Goal: Task Accomplishment & Management: Manage account settings

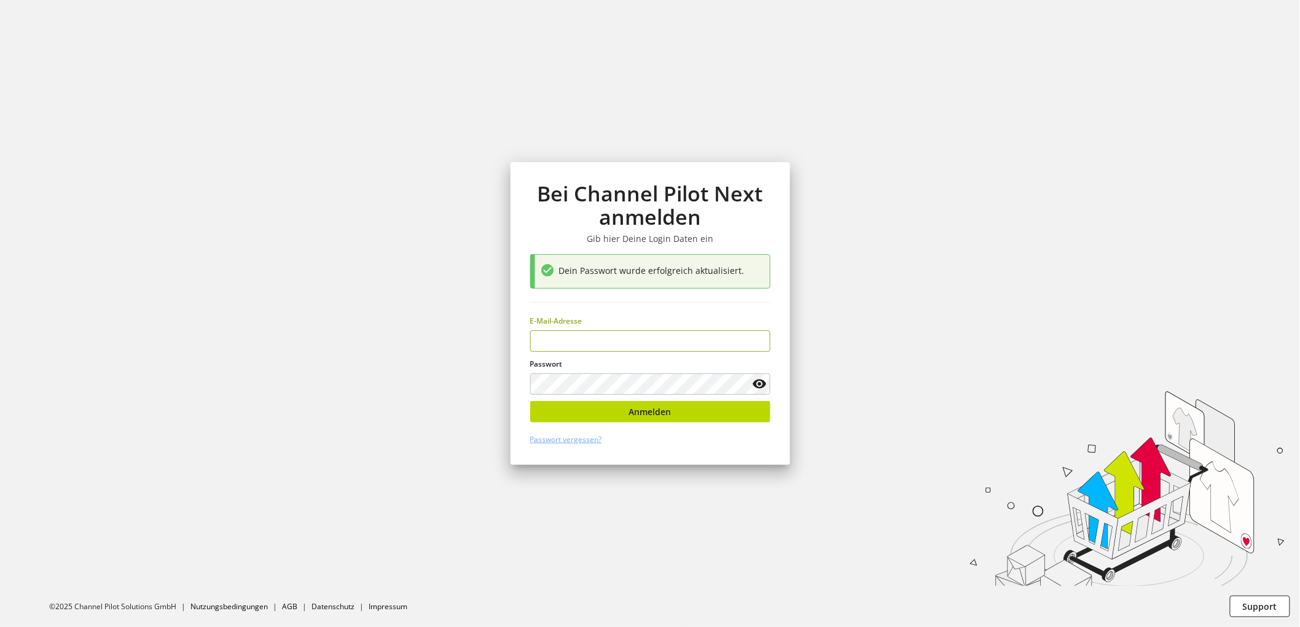
click at [588, 342] on input "email" at bounding box center [650, 342] width 240 height 22
type input "*"
type input "**********"
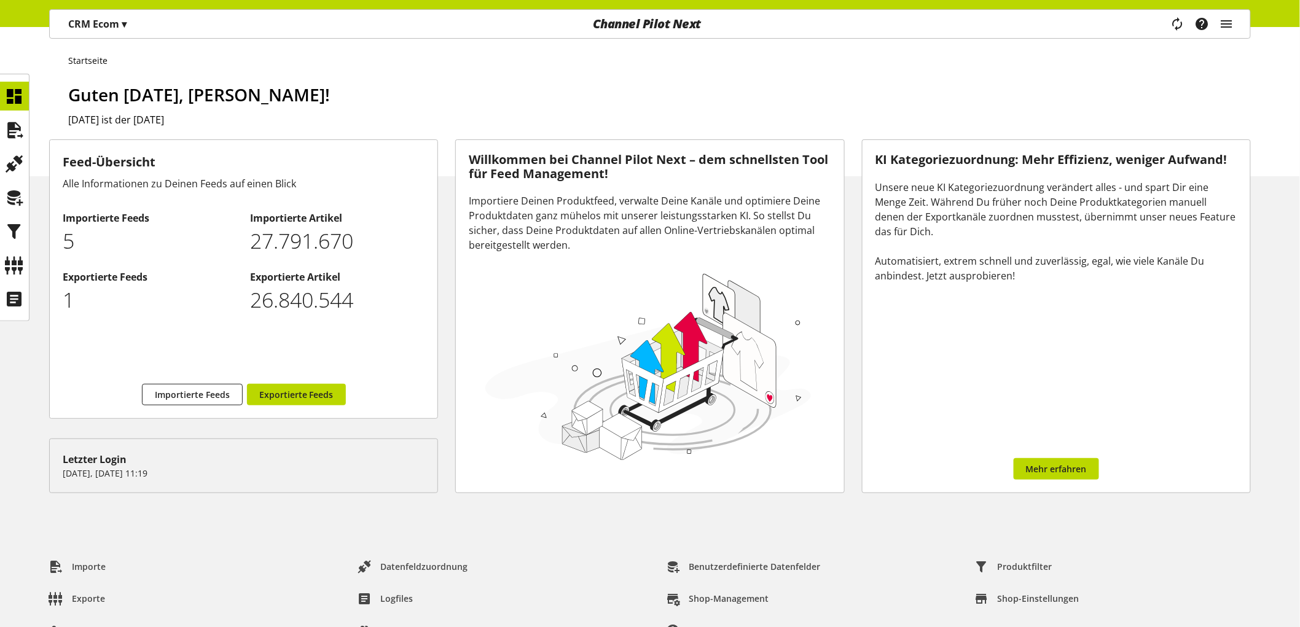
click at [120, 34] on div "CRM Ecom ▾" at bounding box center [97, 24] width 88 height 22
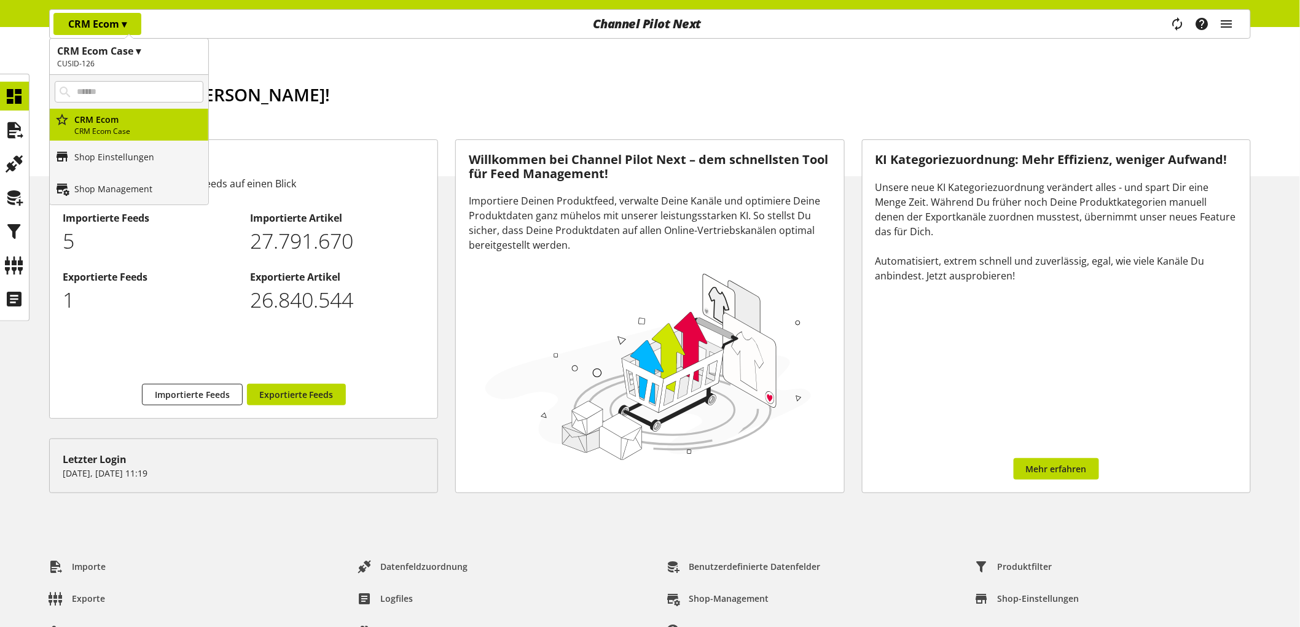
click at [104, 65] on h2 "CUSID-126" at bounding box center [129, 63] width 144 height 11
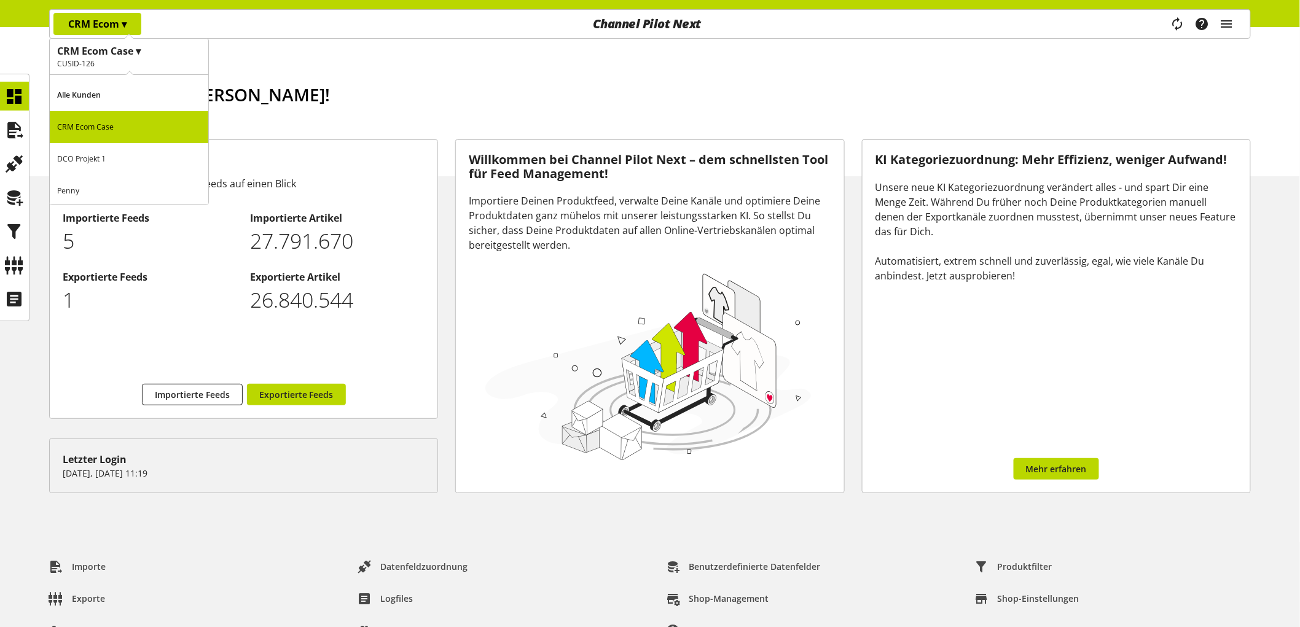
click at [100, 192] on p "Penny" at bounding box center [129, 191] width 158 height 32
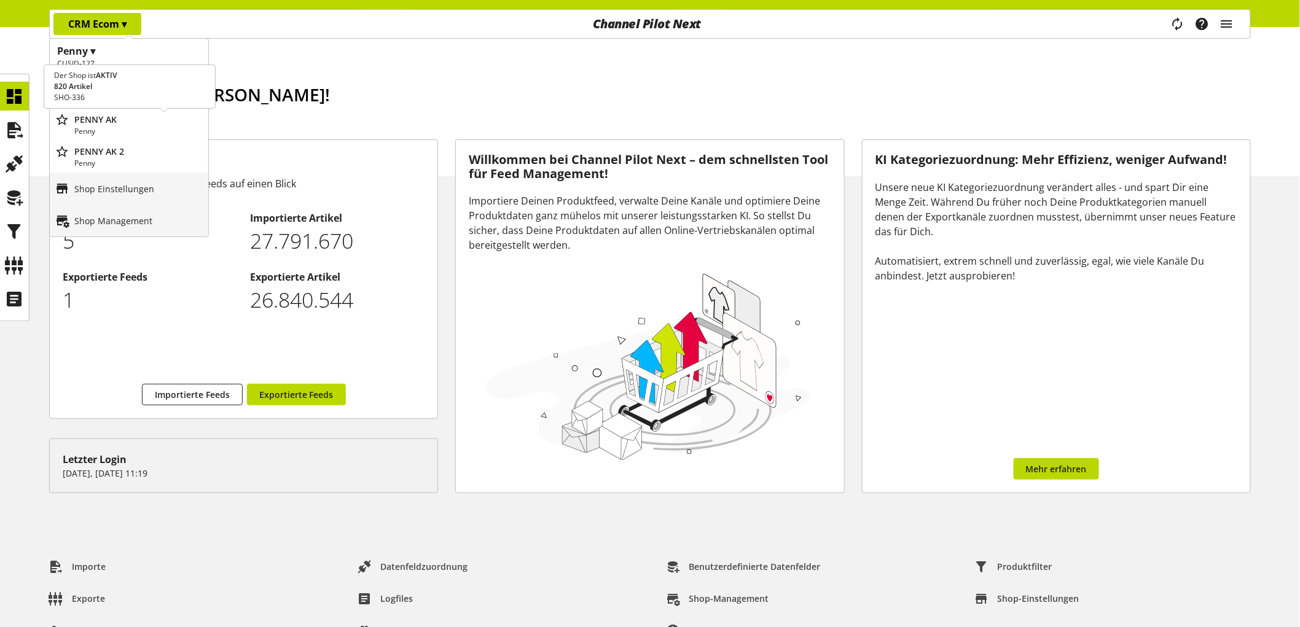
click at [132, 113] on p "PENNY AK" at bounding box center [138, 119] width 129 height 13
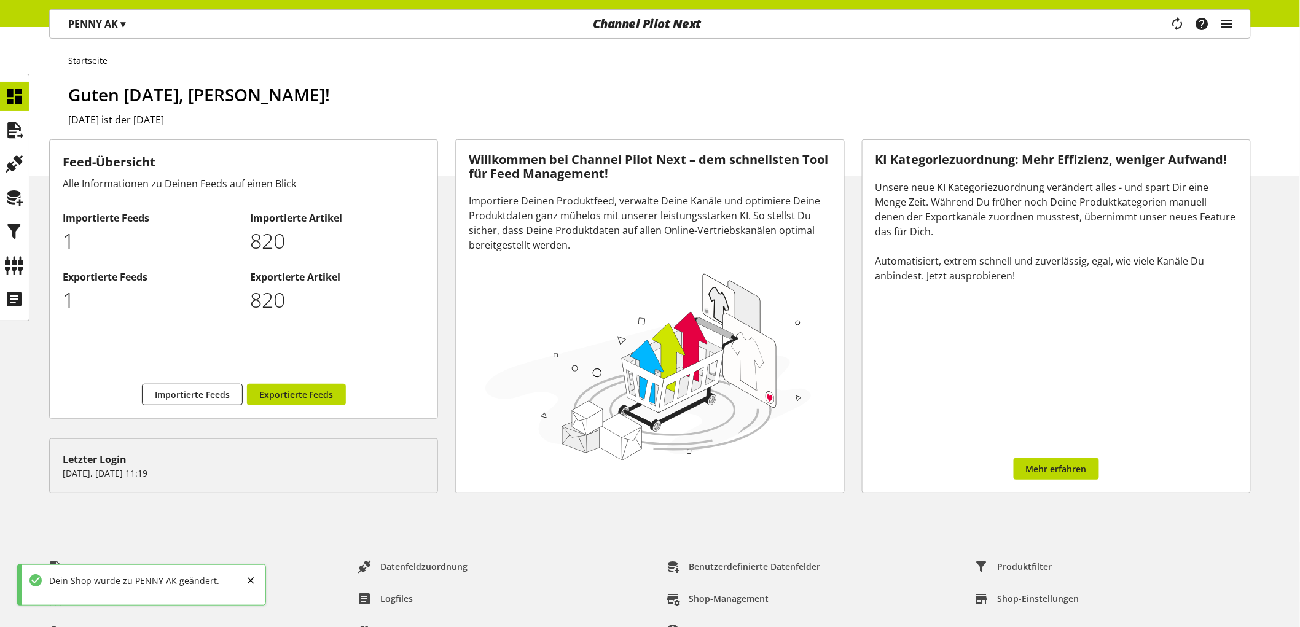
click at [29, 131] on div at bounding box center [14, 198] width 29 height 248
click at [11, 130] on icon at bounding box center [15, 130] width 20 height 25
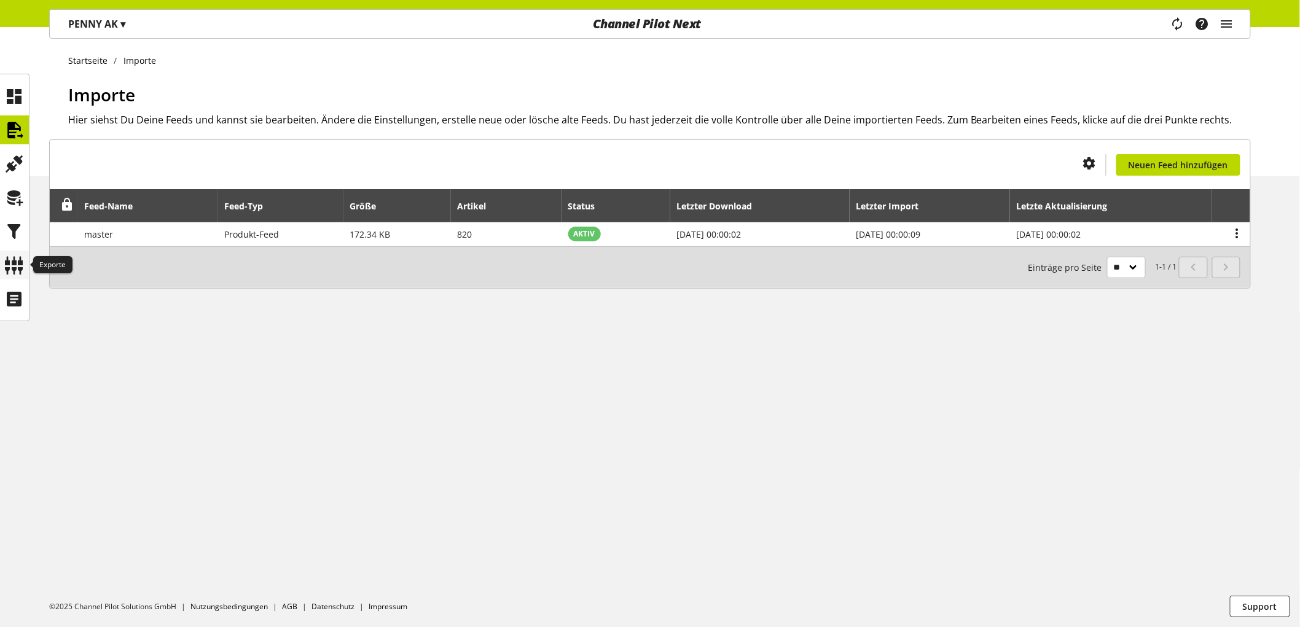
click at [15, 269] on icon at bounding box center [15, 265] width 20 height 25
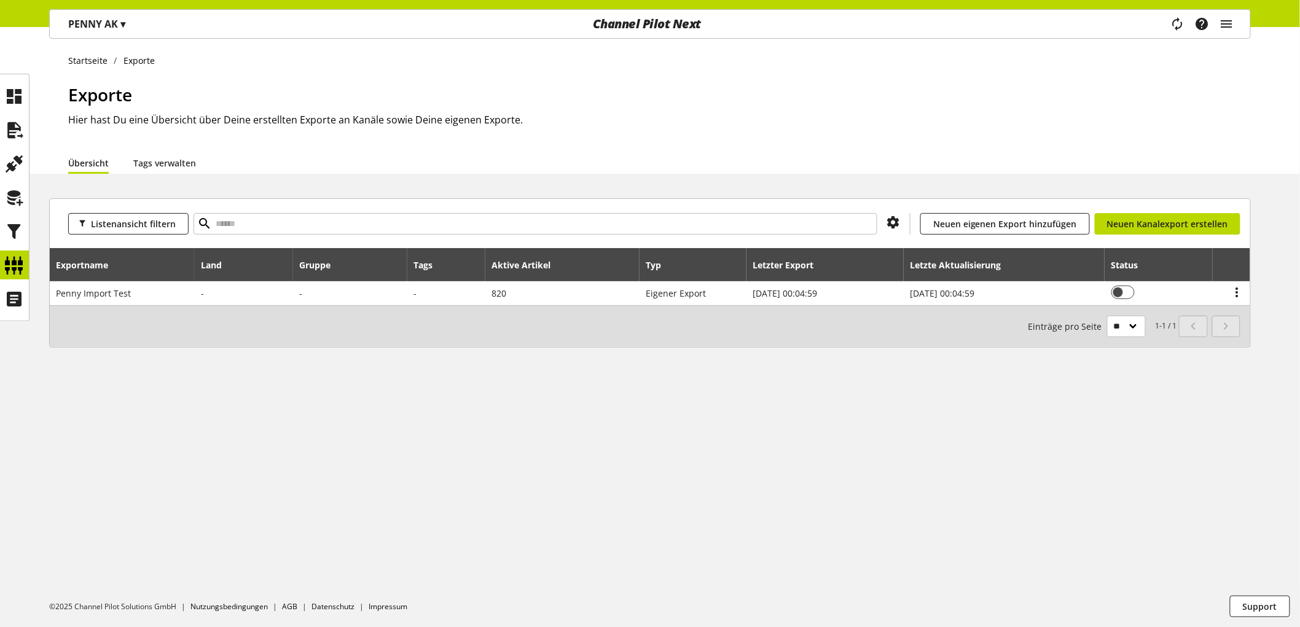
click at [117, 29] on p "PENNY AK ▾" at bounding box center [96, 24] width 57 height 15
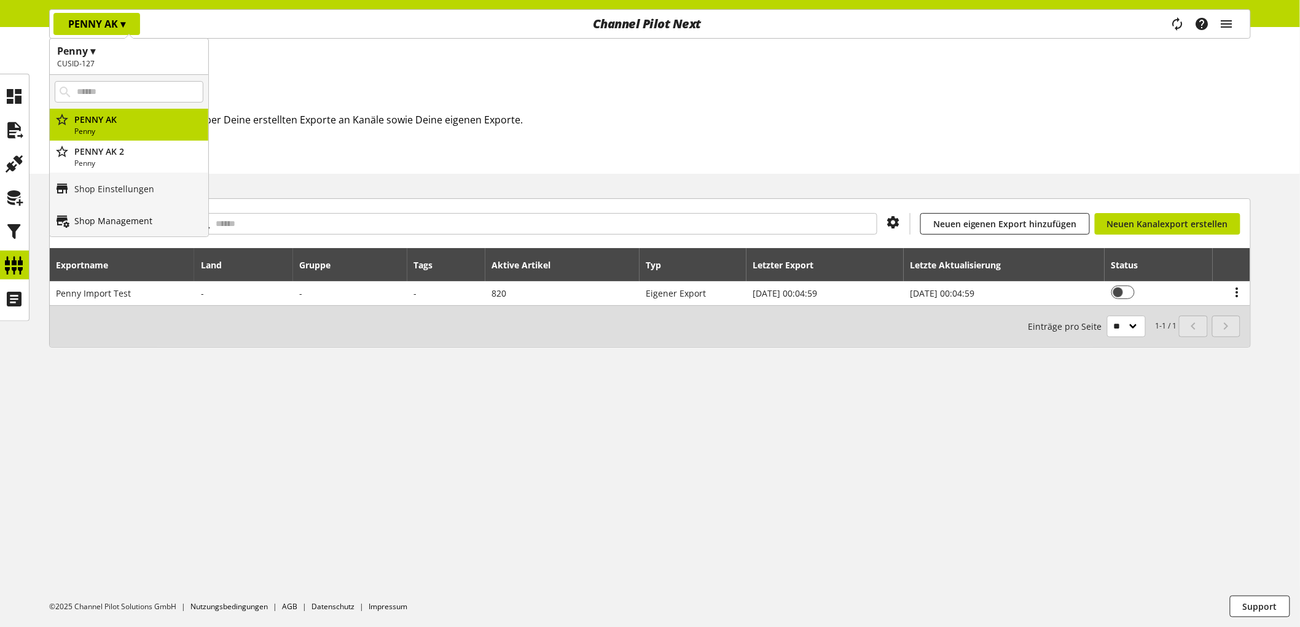
click at [114, 217] on p "Shop Management" at bounding box center [113, 220] width 78 height 13
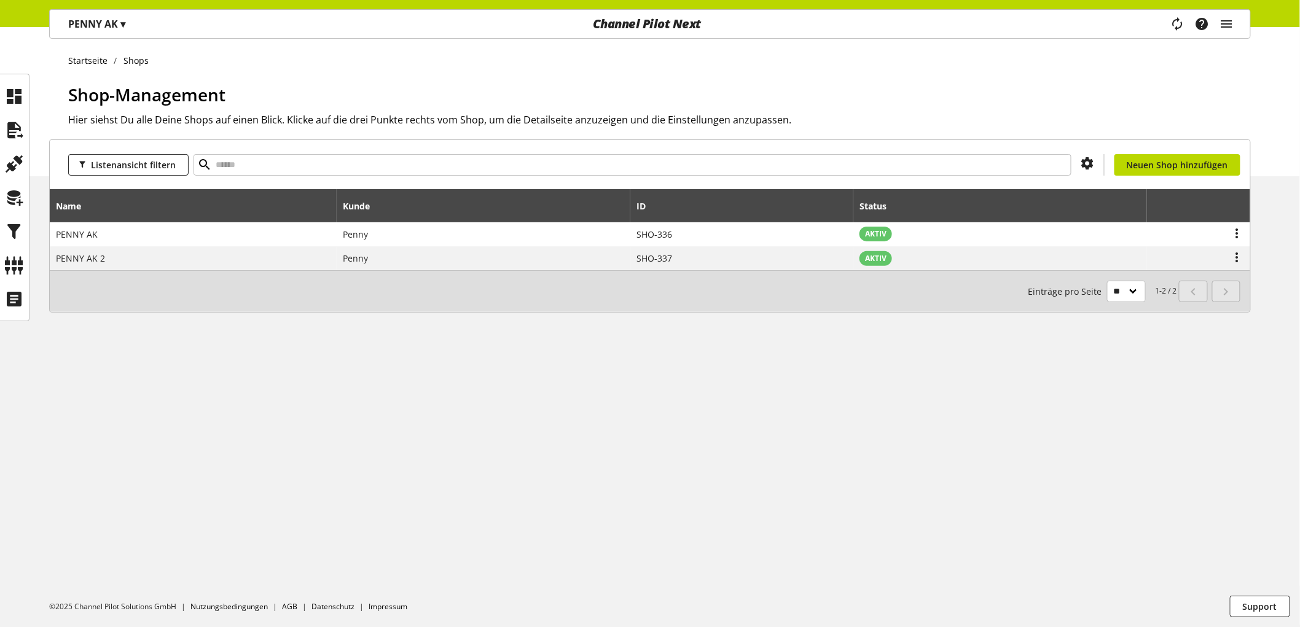
click at [133, 9] on nav "PENNY AK ▾ Penny ▾ CUSID-127 Alle Kunden CRM Ecom Case DCO Projekt 1 Penny Toom…" at bounding box center [650, 23] width 1202 height 29
click at [133, 10] on div "PENNY AK ▾ Penny ▾ CUSID-127 Alle Kunden CRM Ecom Case DCO Projekt 1 Penny Toom…" at bounding box center [97, 24] width 94 height 28
click at [125, 21] on span "▾" at bounding box center [122, 24] width 5 height 14
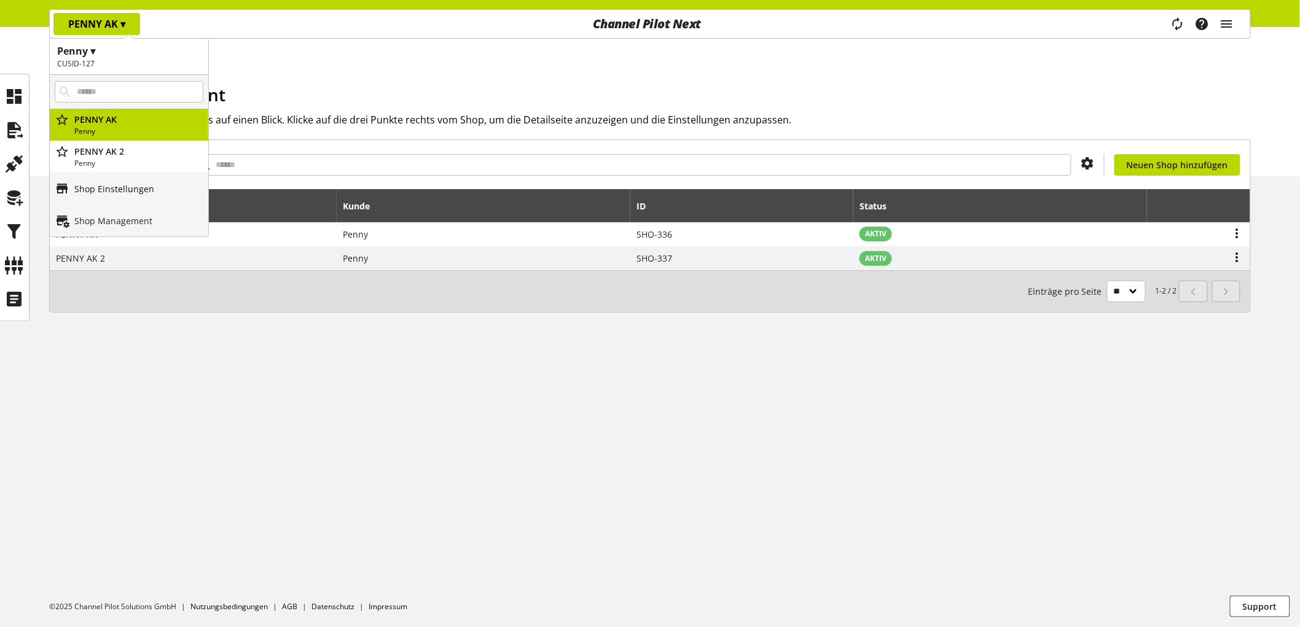
click at [124, 187] on p "Shop Einstellungen" at bounding box center [114, 188] width 80 height 13
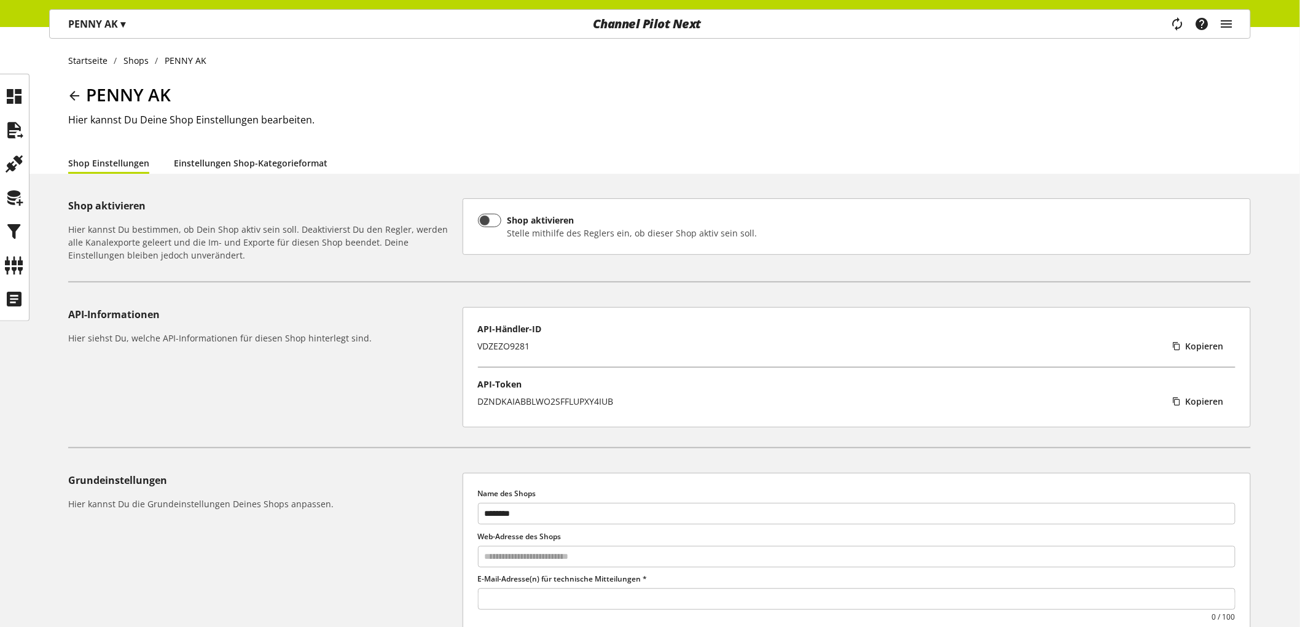
click at [285, 160] on link "Einstellungen Shop-Kategorieformat" at bounding box center [251, 163] width 154 height 13
select select
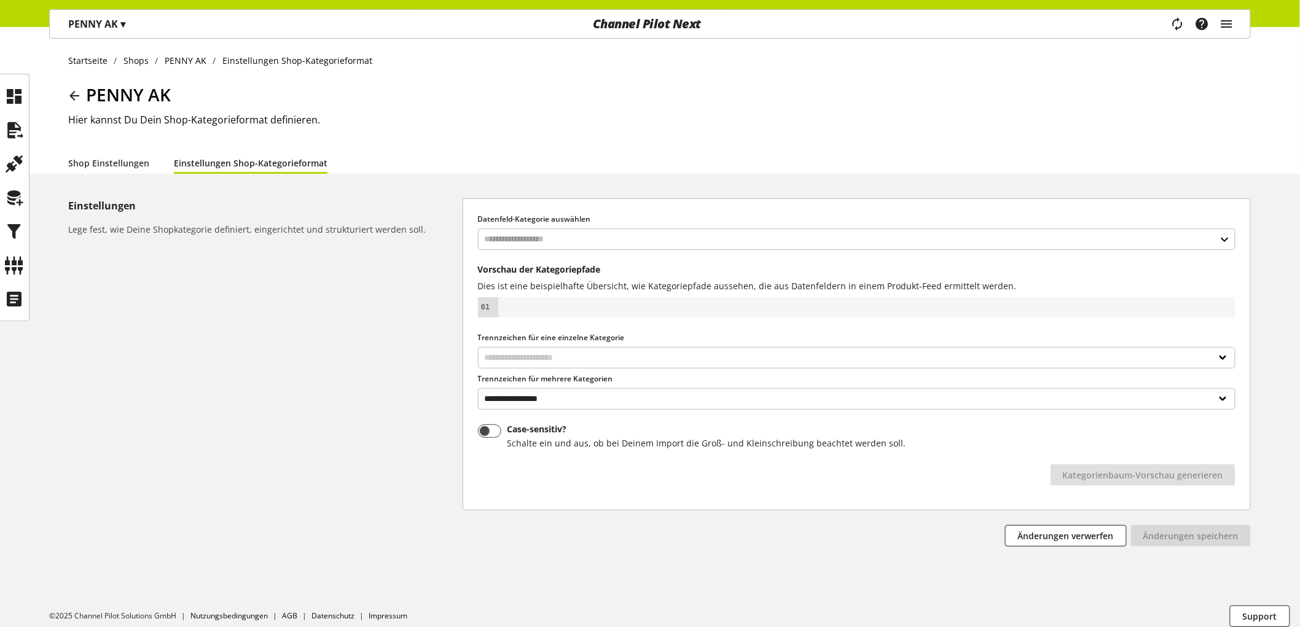
click at [115, 23] on p "PENNY AK ▾" at bounding box center [96, 24] width 57 height 15
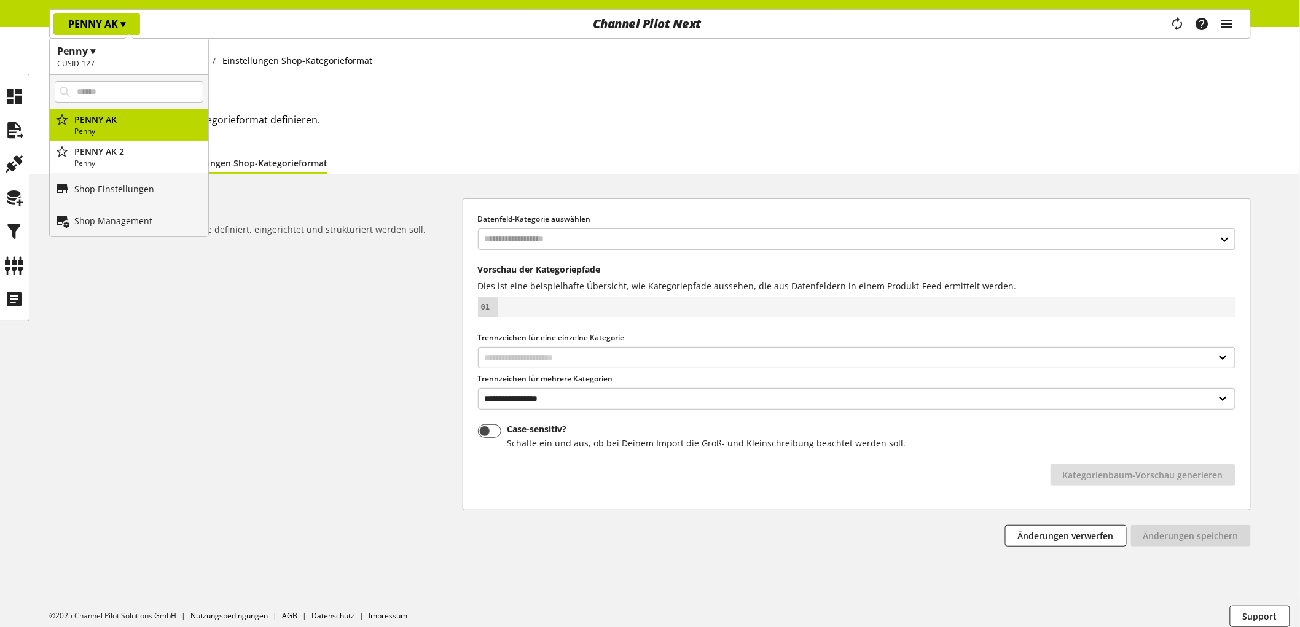
click at [85, 65] on h2 "CUSID-127" at bounding box center [129, 63] width 144 height 11
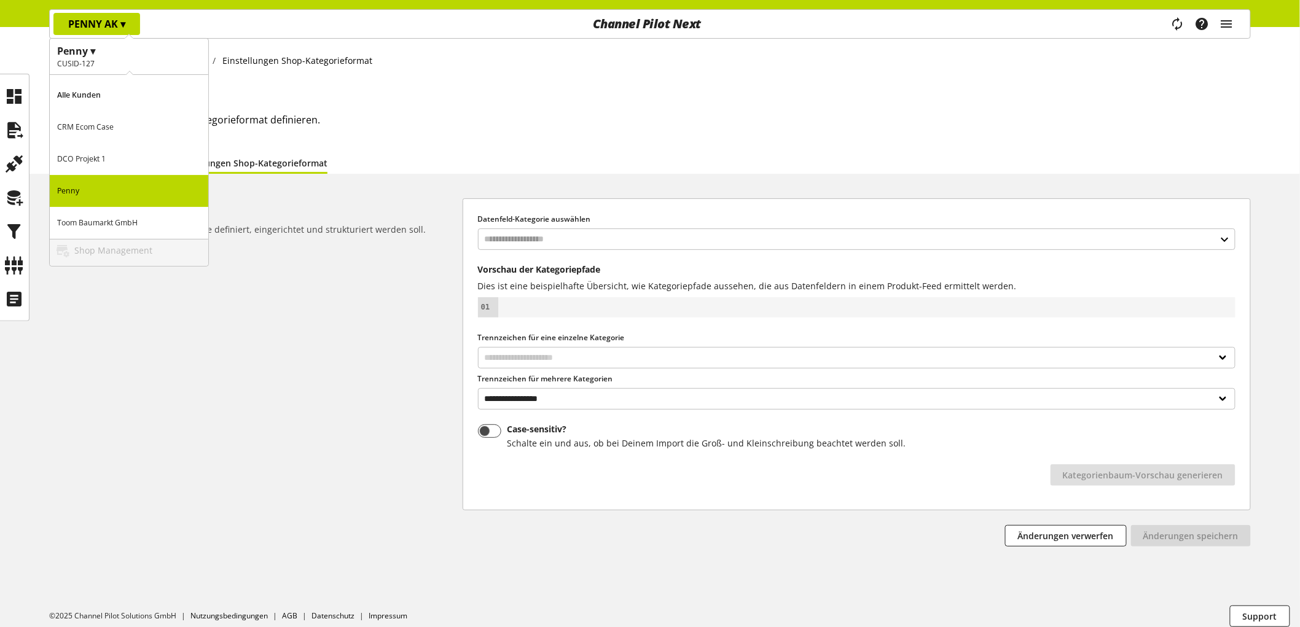
click at [89, 87] on p "Alle Kunden" at bounding box center [129, 95] width 158 height 32
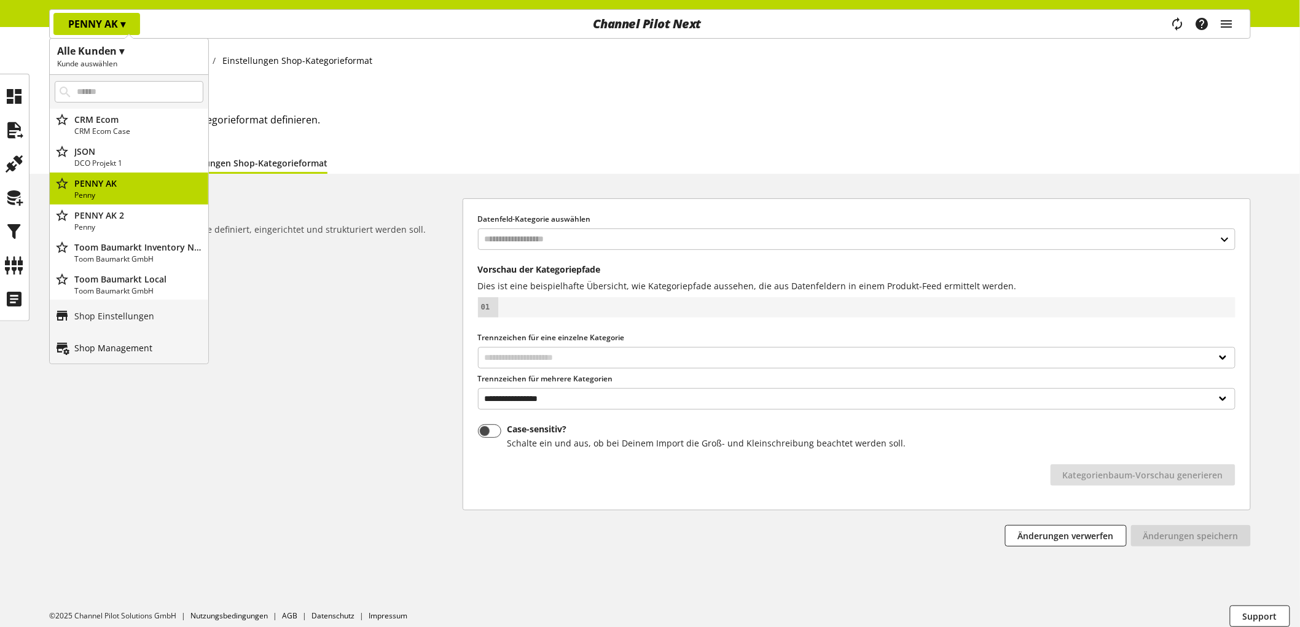
click at [98, 336] on link "Shop Management" at bounding box center [129, 348] width 158 height 32
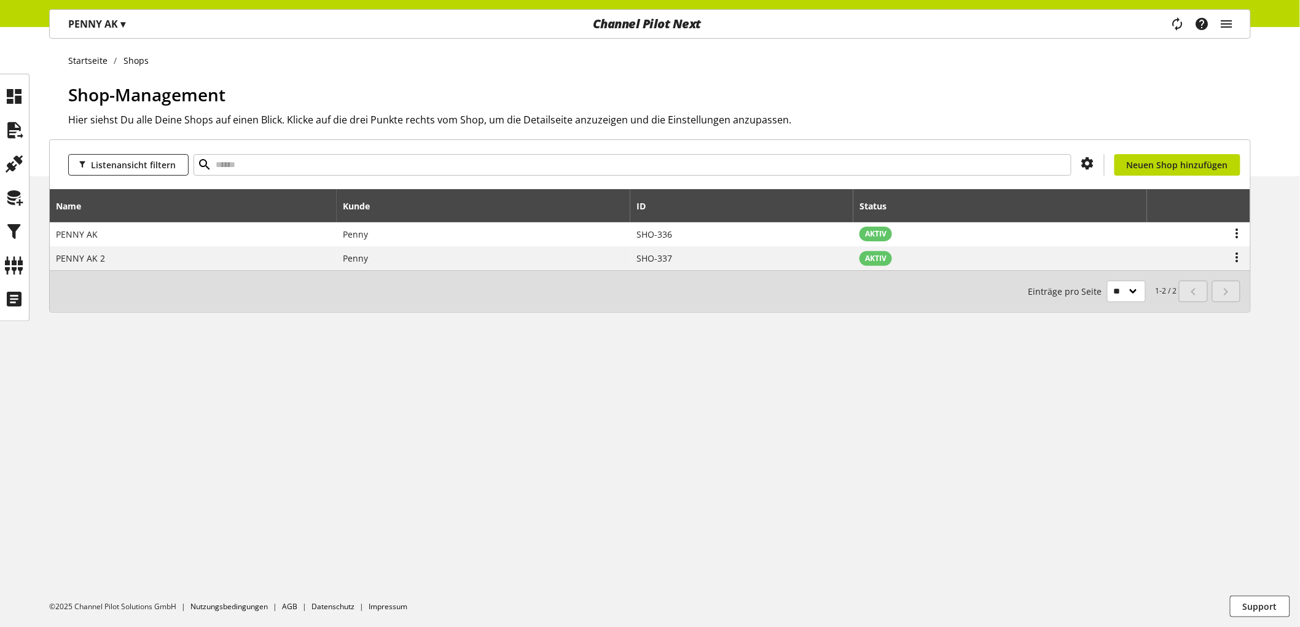
click at [121, 37] on div "PENNY AK ▾ Alle Kunden ▾ Kunde auswählen Alle Kunden CRM Ecom Case DCO Projekt …" at bounding box center [97, 24] width 94 height 28
click at [115, 29] on p "PENNY AK ▾" at bounding box center [96, 24] width 57 height 15
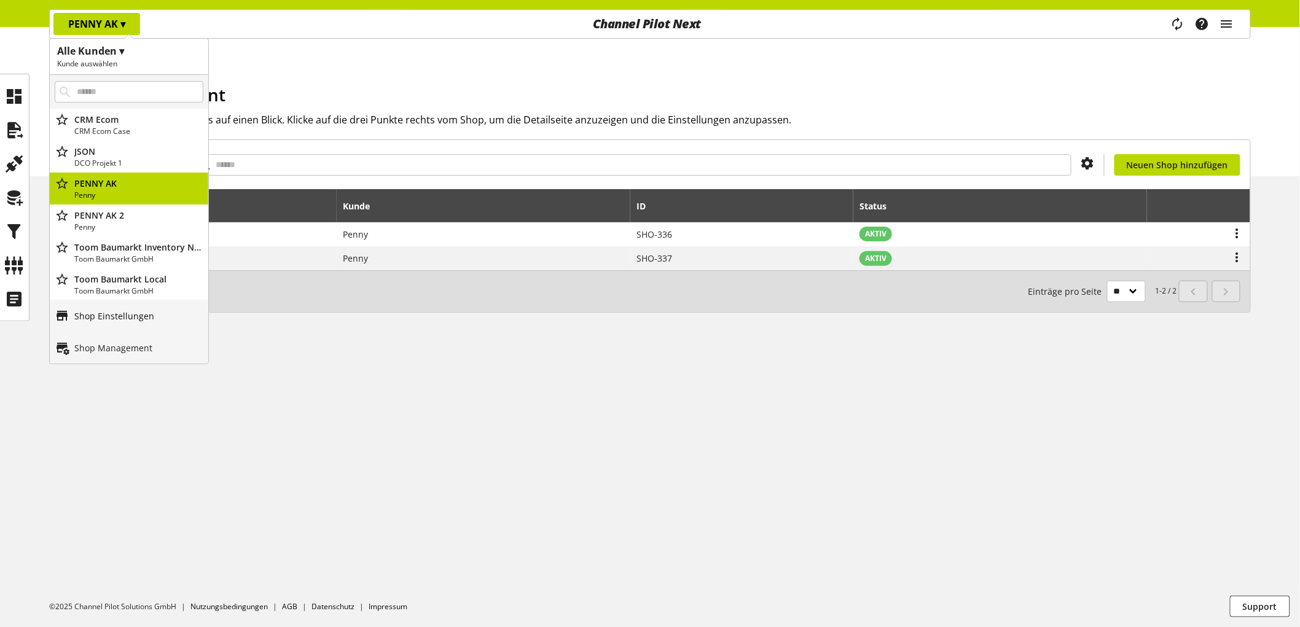
click at [109, 322] on p "Shop Einstellungen" at bounding box center [114, 316] width 80 height 13
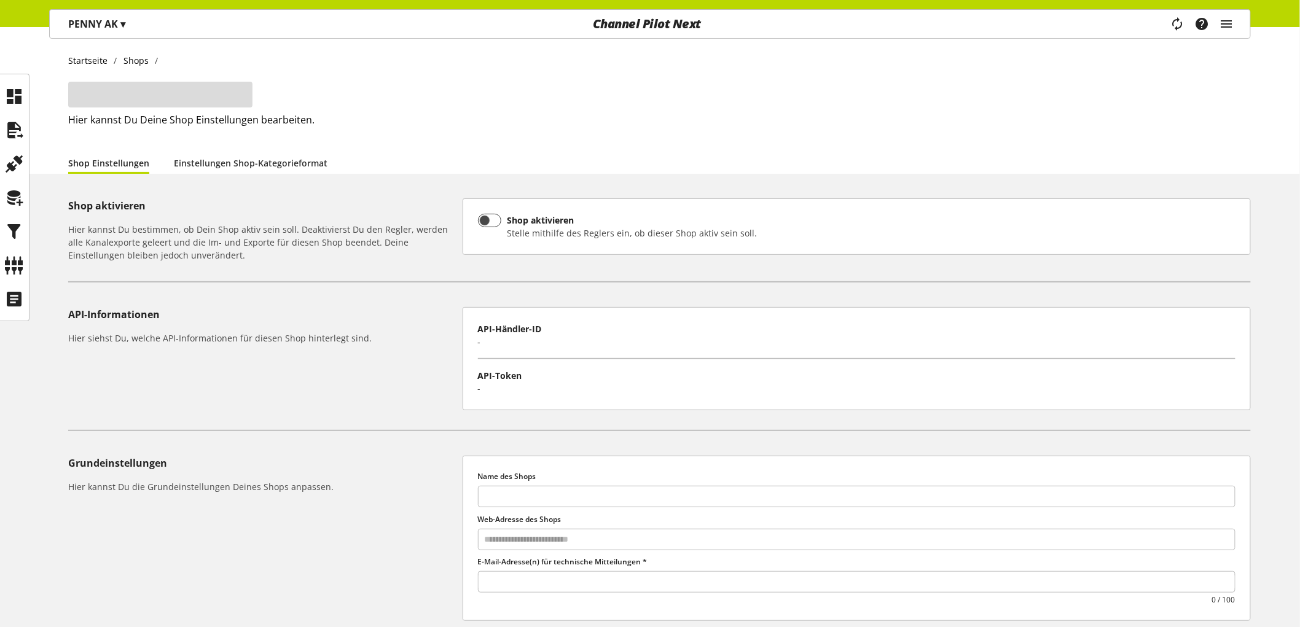
type input "********"
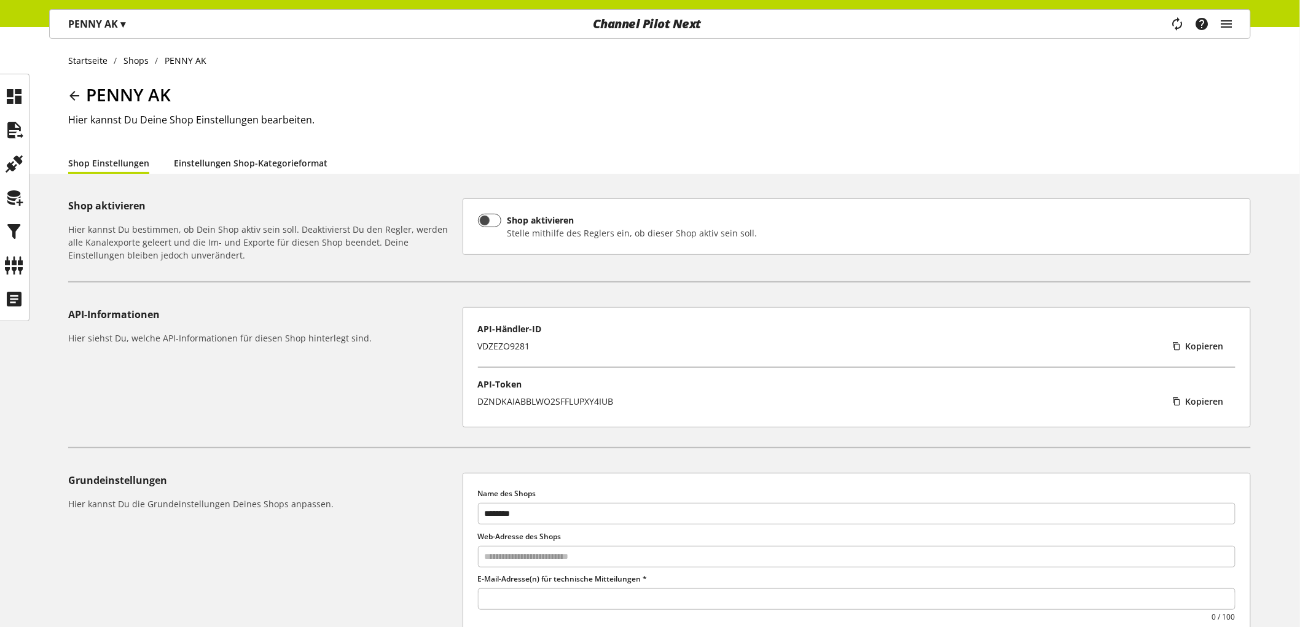
click at [286, 160] on link "Einstellungen Shop-Kategorieformat" at bounding box center [251, 163] width 154 height 13
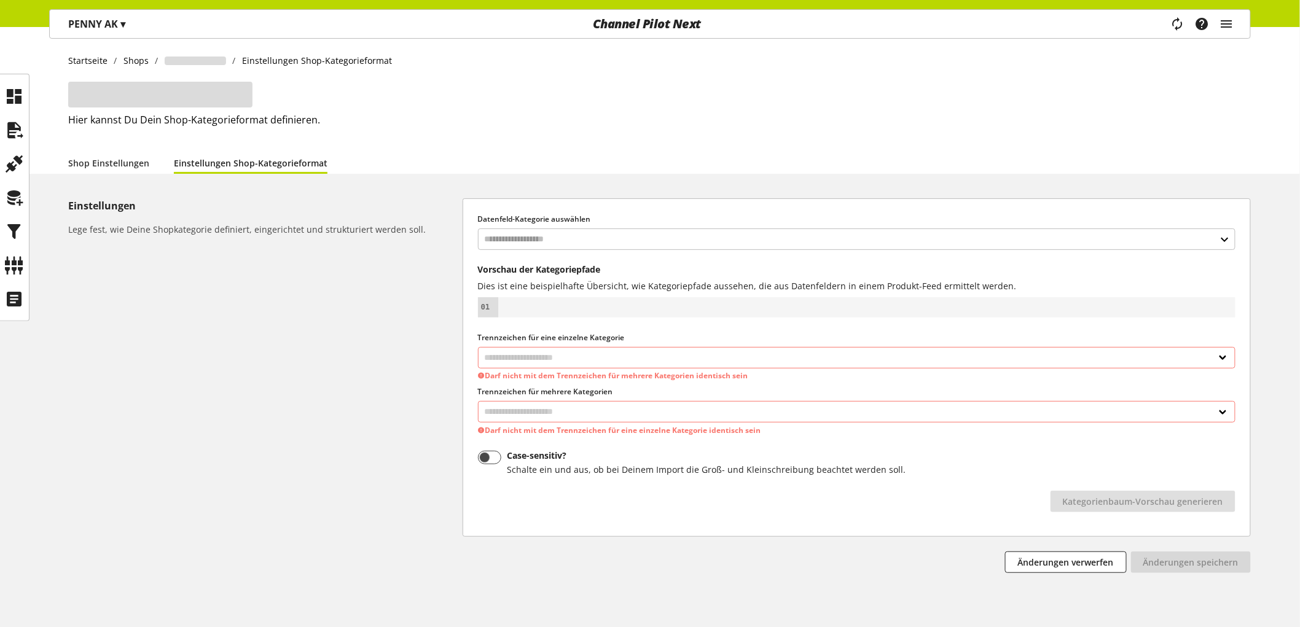
select select
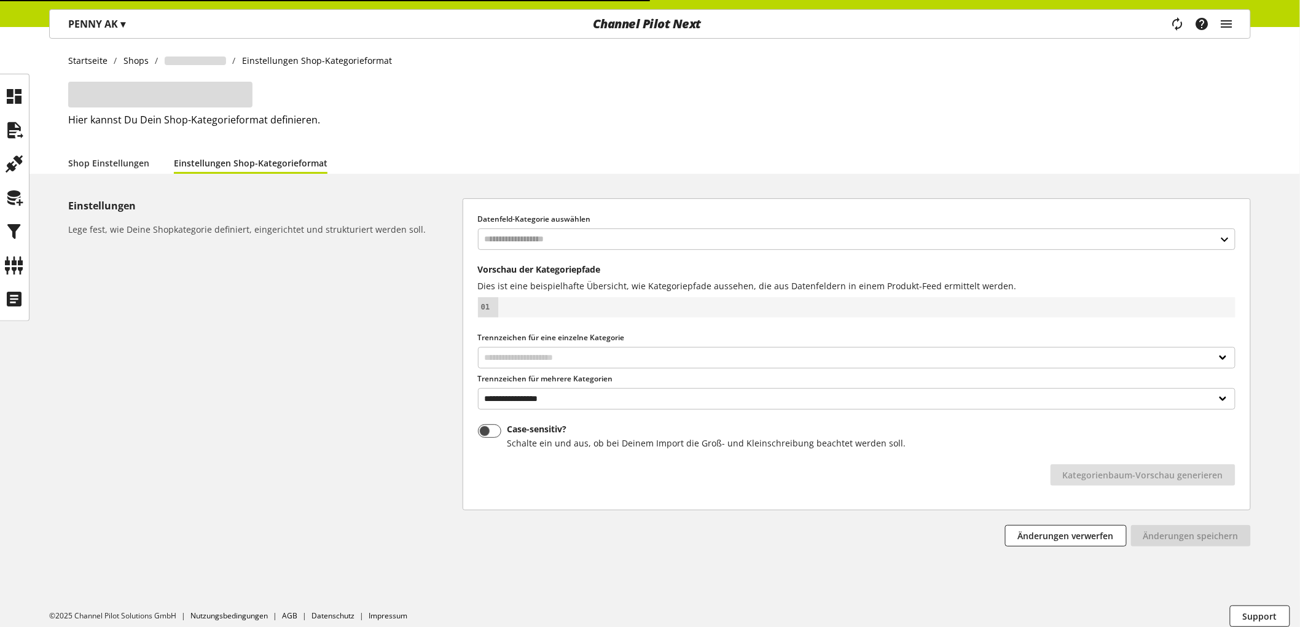
click at [448, 155] on div "Shop Einstellungen Einstellungen Shop-Kategorieformat" at bounding box center [659, 163] width 1183 height 22
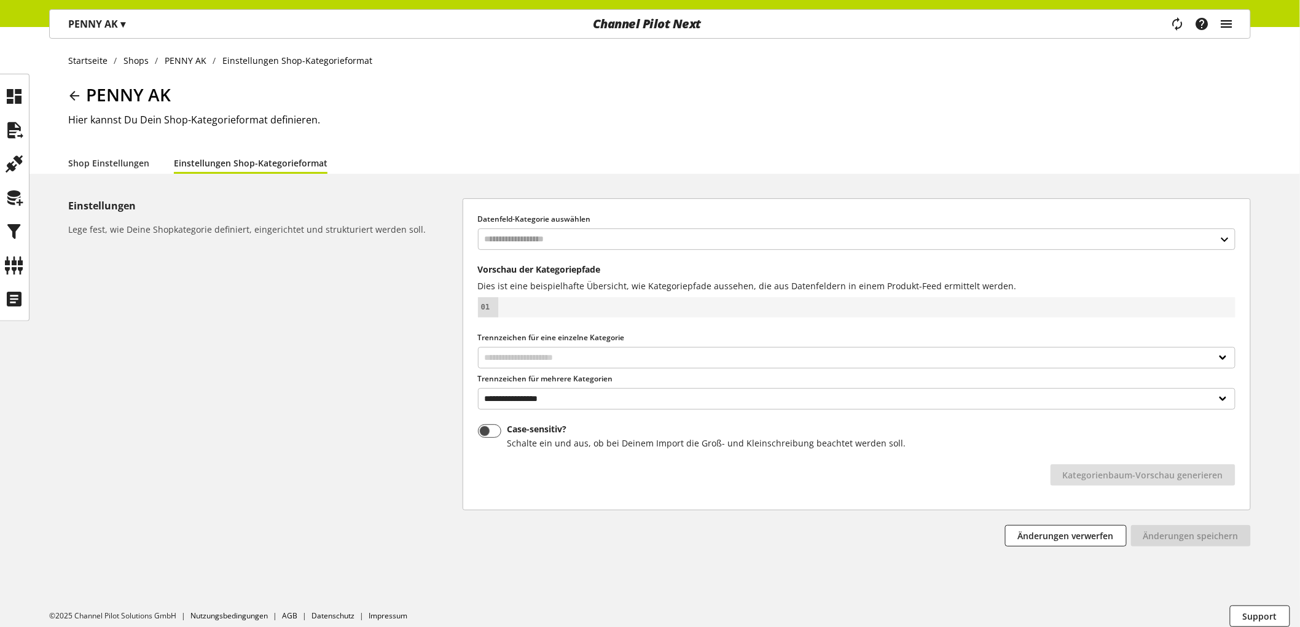
click at [1231, 27] on icon "main navigation" at bounding box center [1226, 24] width 15 height 22
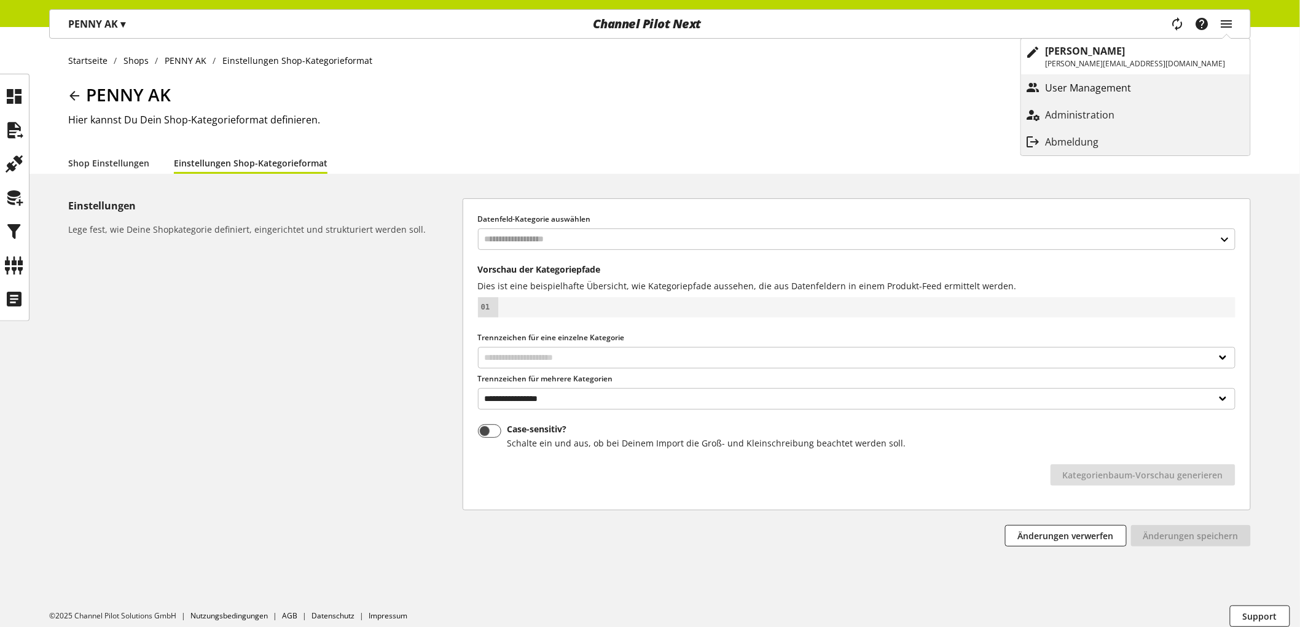
click at [1141, 89] on p "User Management" at bounding box center [1101, 87] width 111 height 15
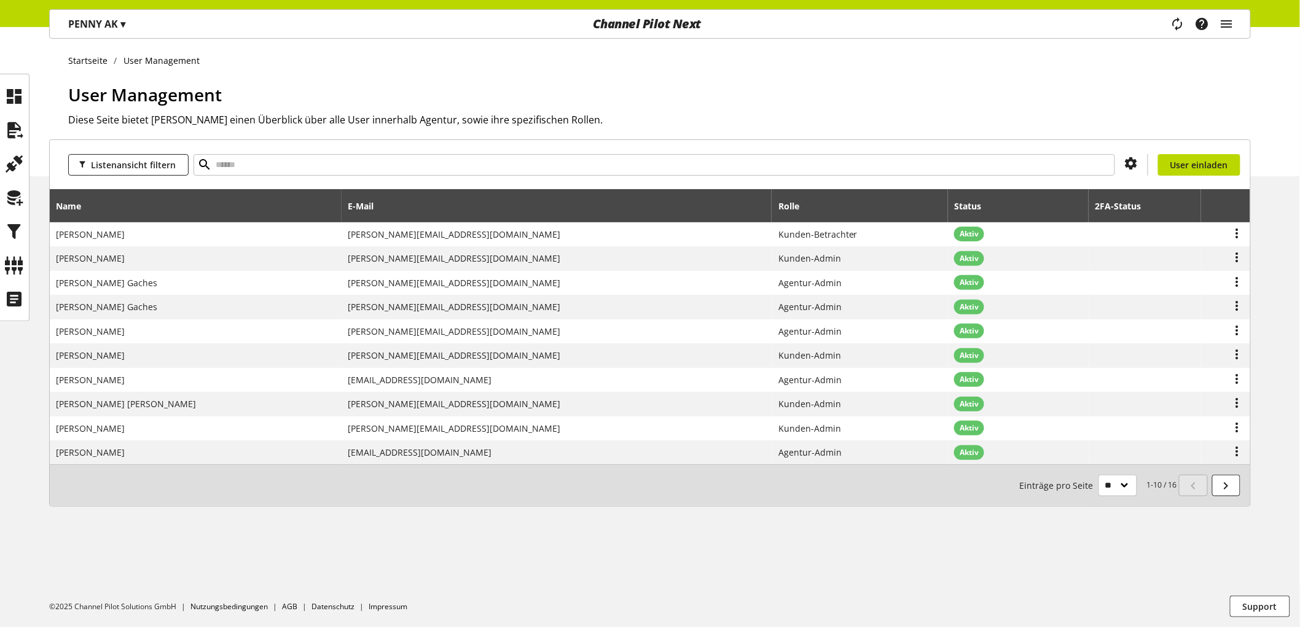
click at [1225, 35] on div "Task-Manager Hilfe-Center [PERSON_NAME] [PERSON_NAME][EMAIL_ADDRESS][DOMAIN_NAM…" at bounding box center [1207, 24] width 87 height 28
click at [1226, 15] on icon "main navigation" at bounding box center [1226, 24] width 15 height 22
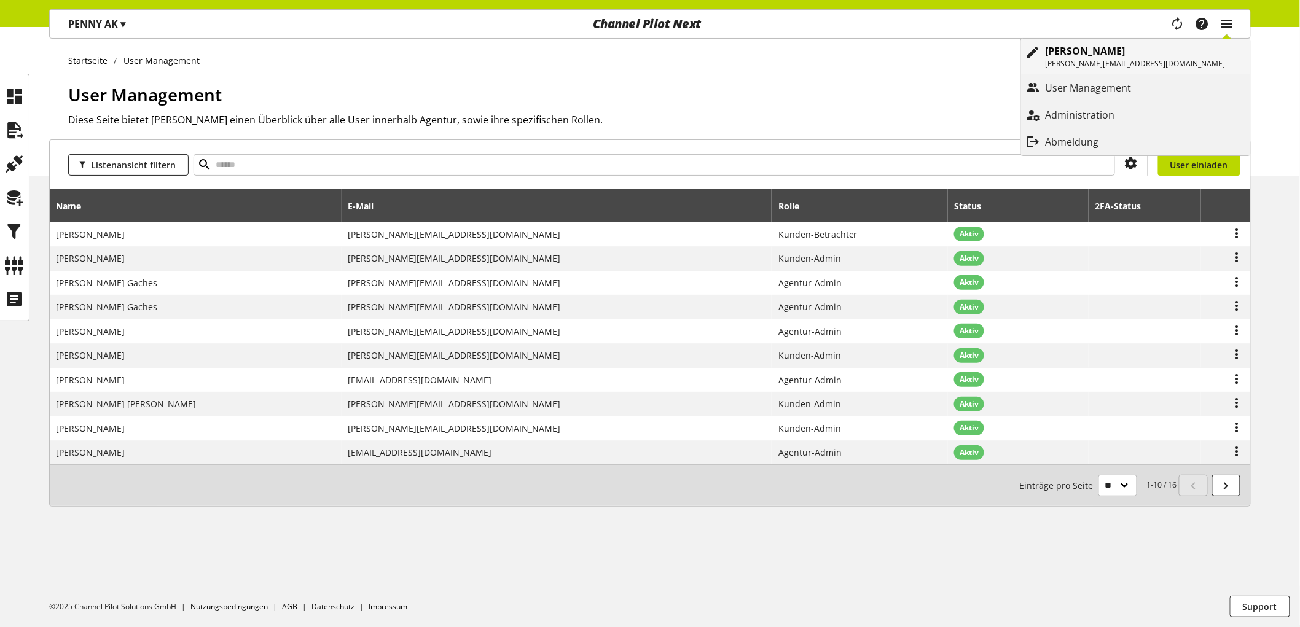
click at [1132, 60] on p "[PERSON_NAME][EMAIL_ADDRESS][DOMAIN_NAME]" at bounding box center [1136, 63] width 180 height 11
select select "**"
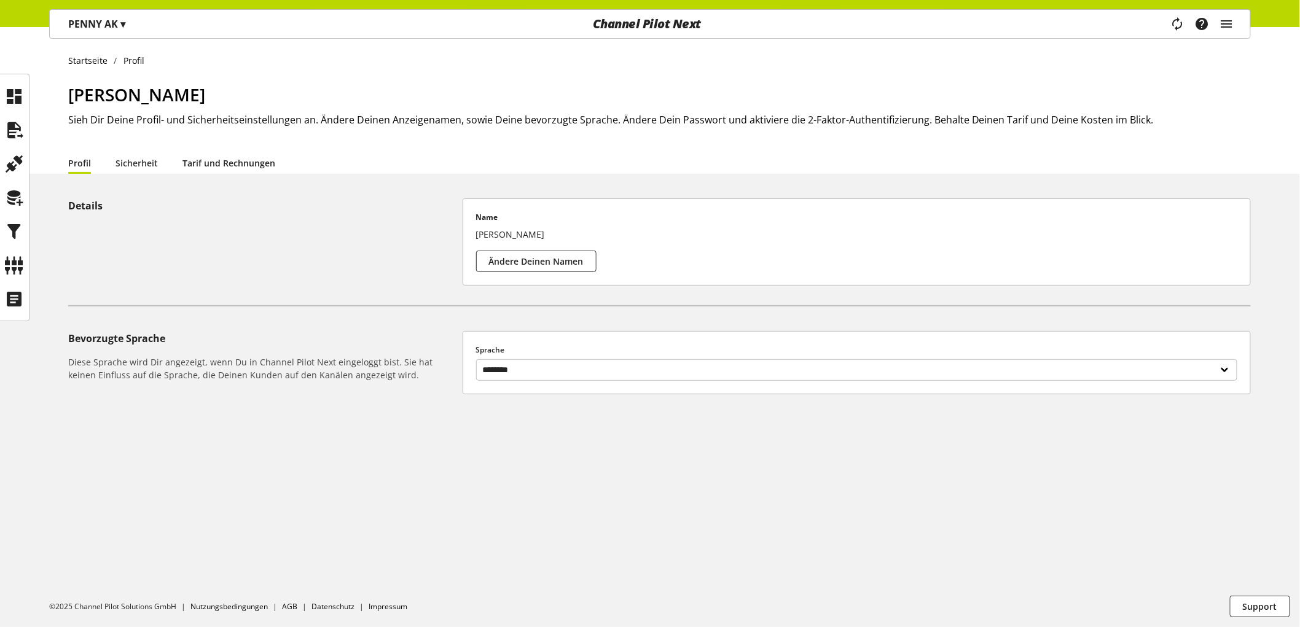
click at [222, 167] on link "Tarif und Rechnungen" at bounding box center [228, 163] width 93 height 13
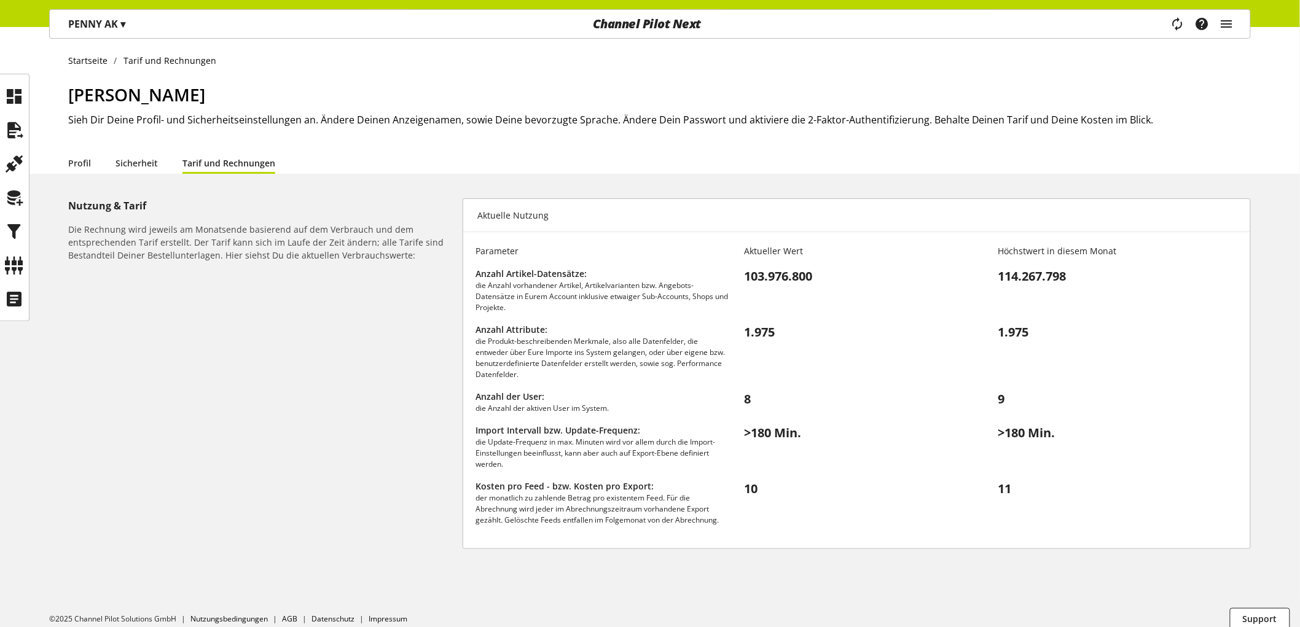
click at [84, 10] on div "PENNY AK ▾ Alle Kunden ▾ Kunde auswählen Alle Kunden CRM Ecom Case DCO Projekt …" at bounding box center [97, 24] width 94 height 28
click at [118, 23] on p "PENNY AK ▾" at bounding box center [96, 24] width 57 height 15
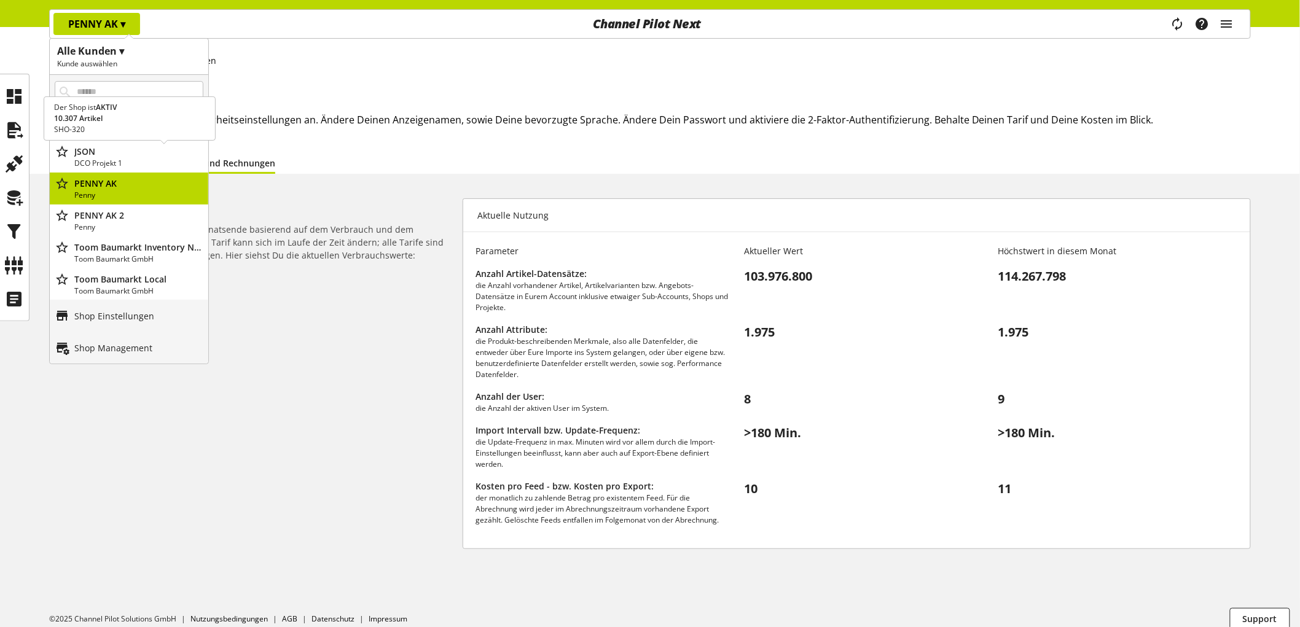
click at [117, 158] on p "DCO Projekt 1" at bounding box center [138, 163] width 129 height 11
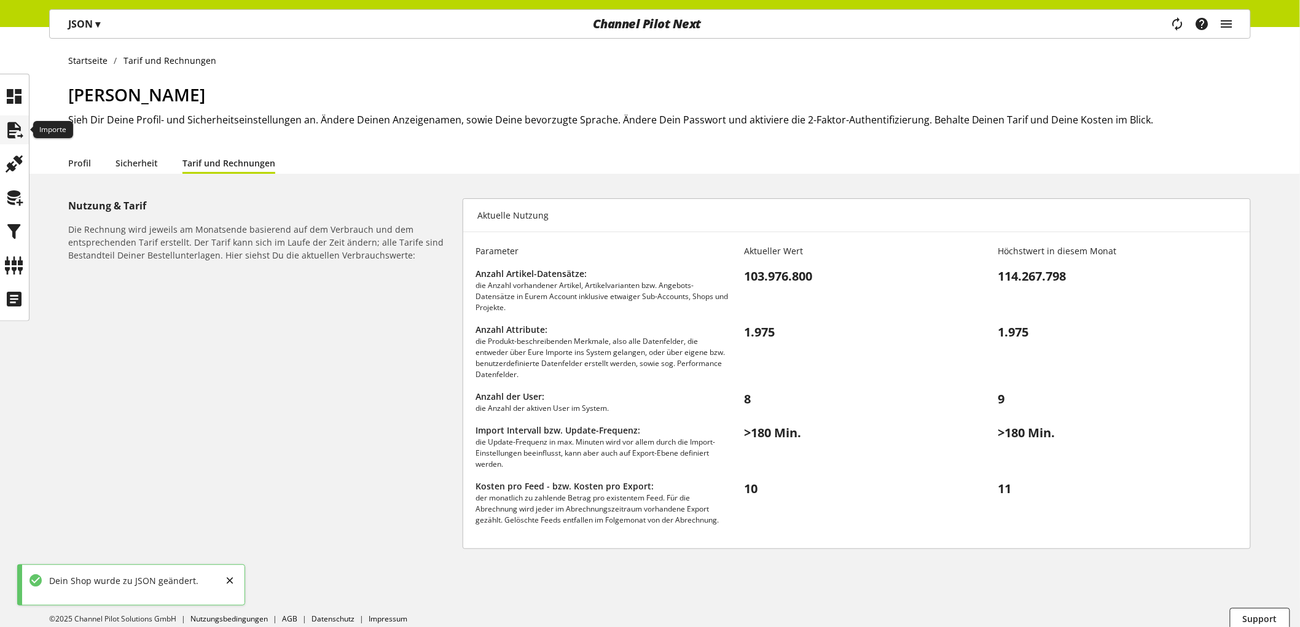
click at [0, 131] on div at bounding box center [14, 129] width 29 height 29
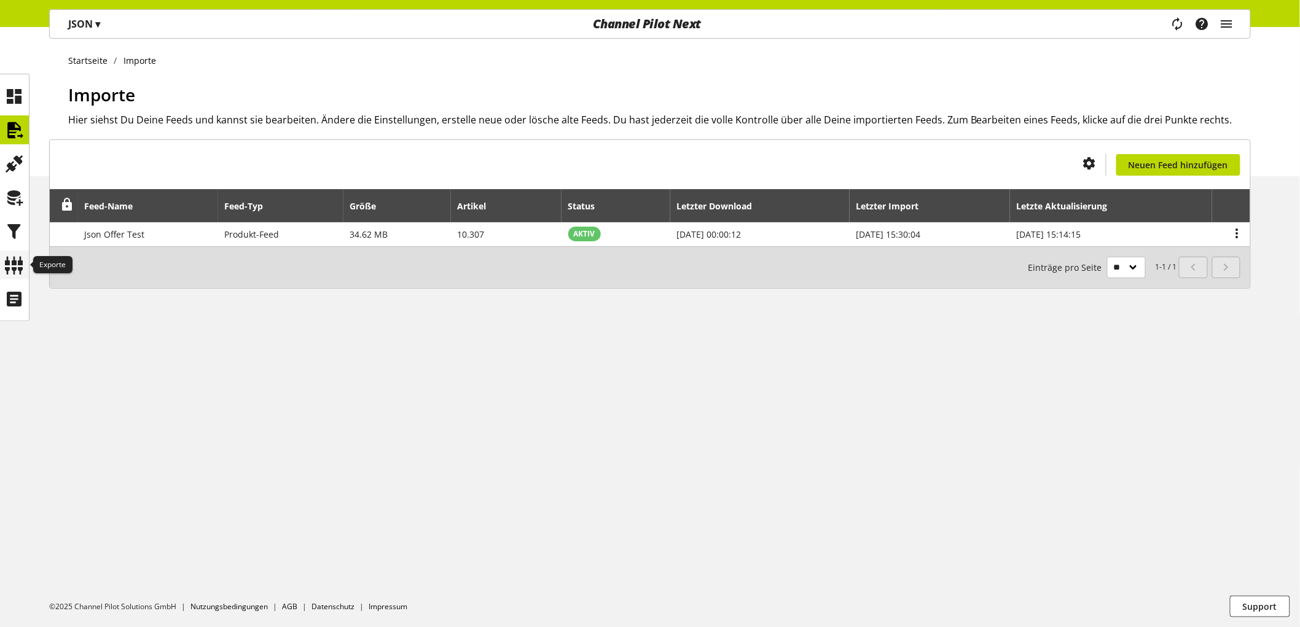
click at [8, 267] on icon at bounding box center [15, 265] width 20 height 25
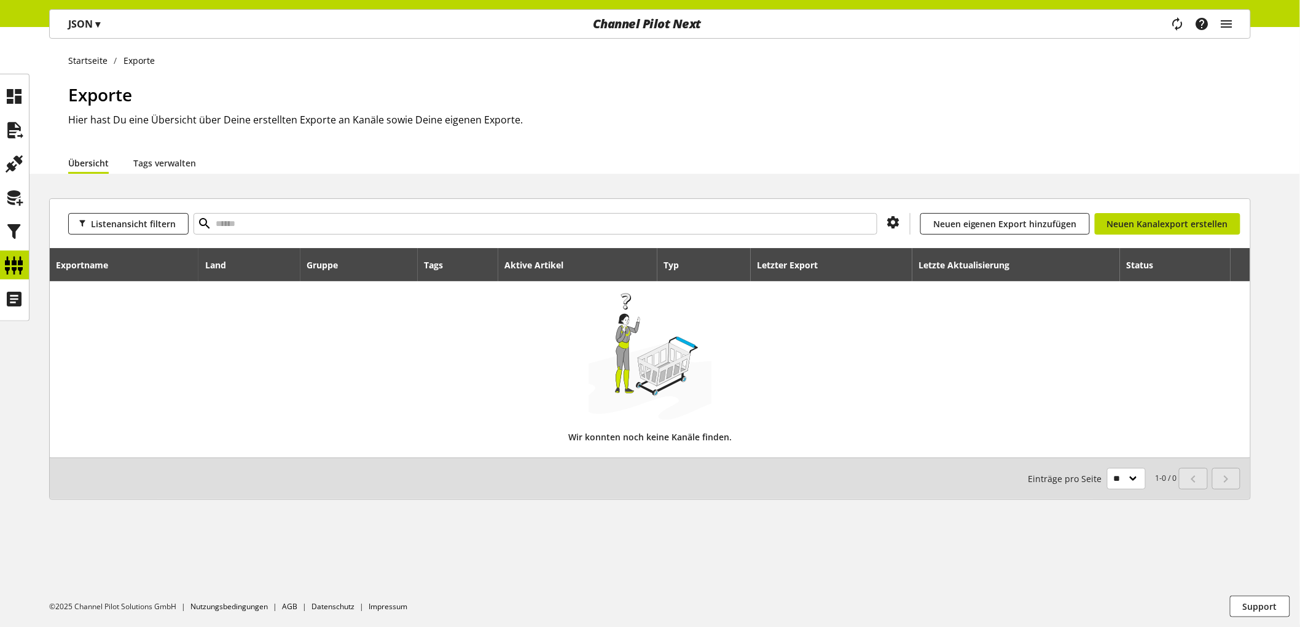
click at [85, 22] on p "JSON ▾" at bounding box center [84, 24] width 32 height 15
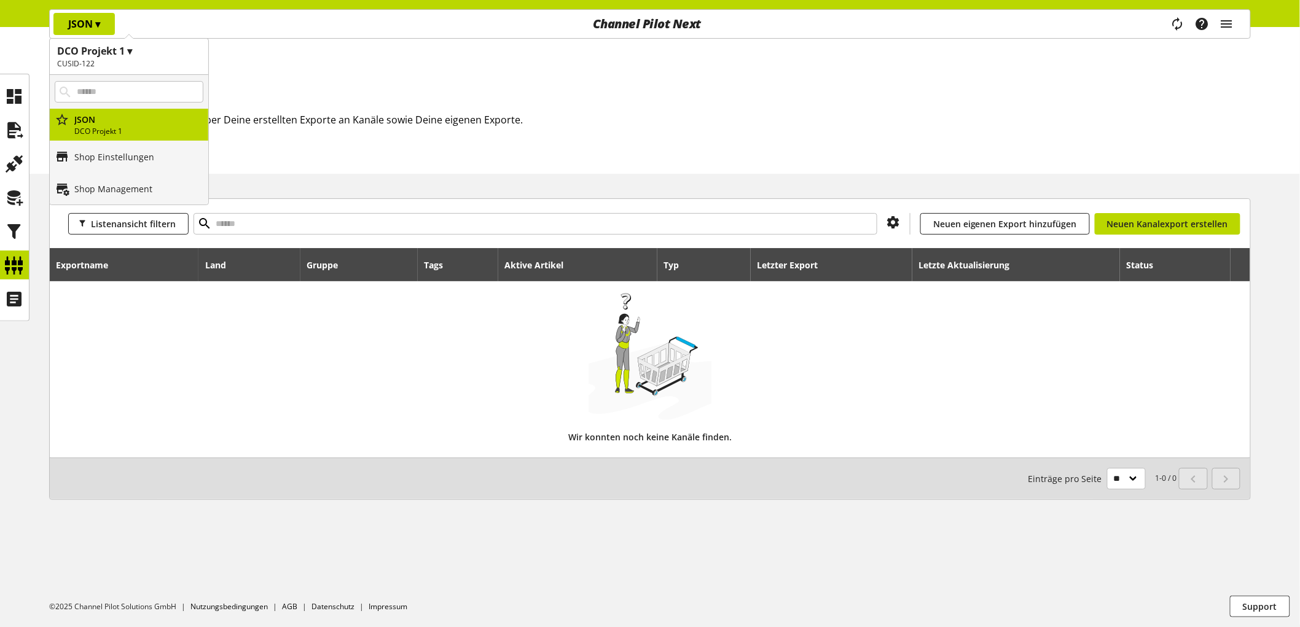
click at [103, 57] on h1 "DCO Projekt 1 ▾" at bounding box center [129, 51] width 144 height 15
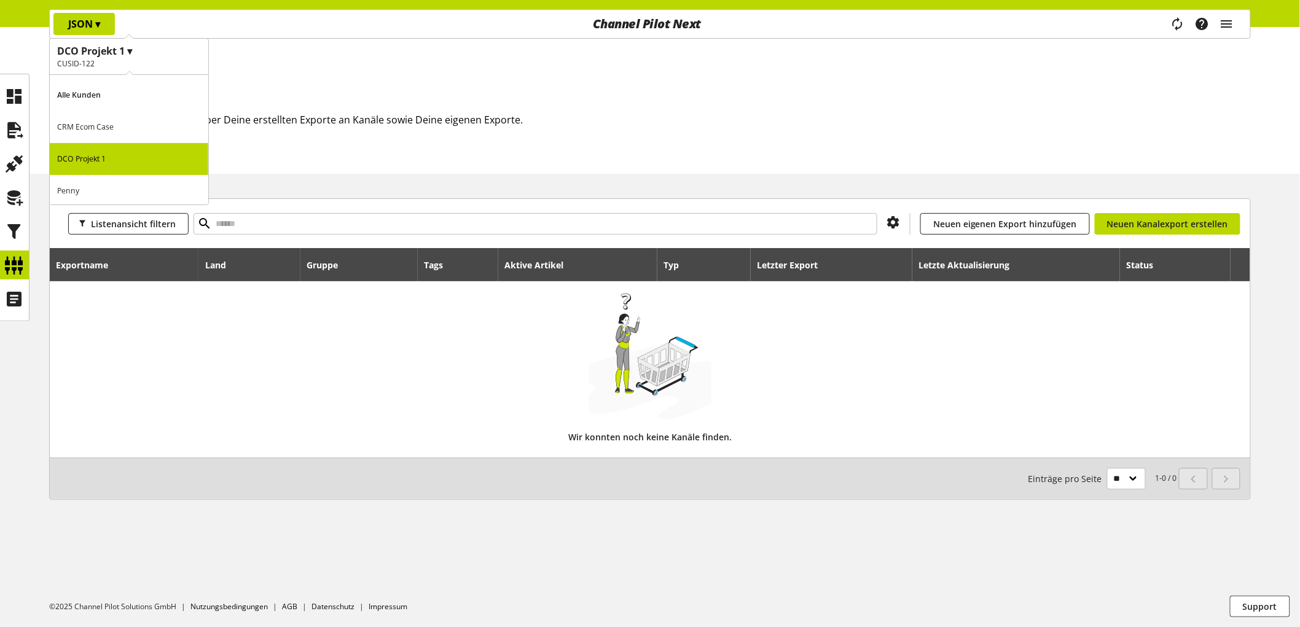
click at [93, 90] on p "Alle Kunden" at bounding box center [129, 95] width 158 height 32
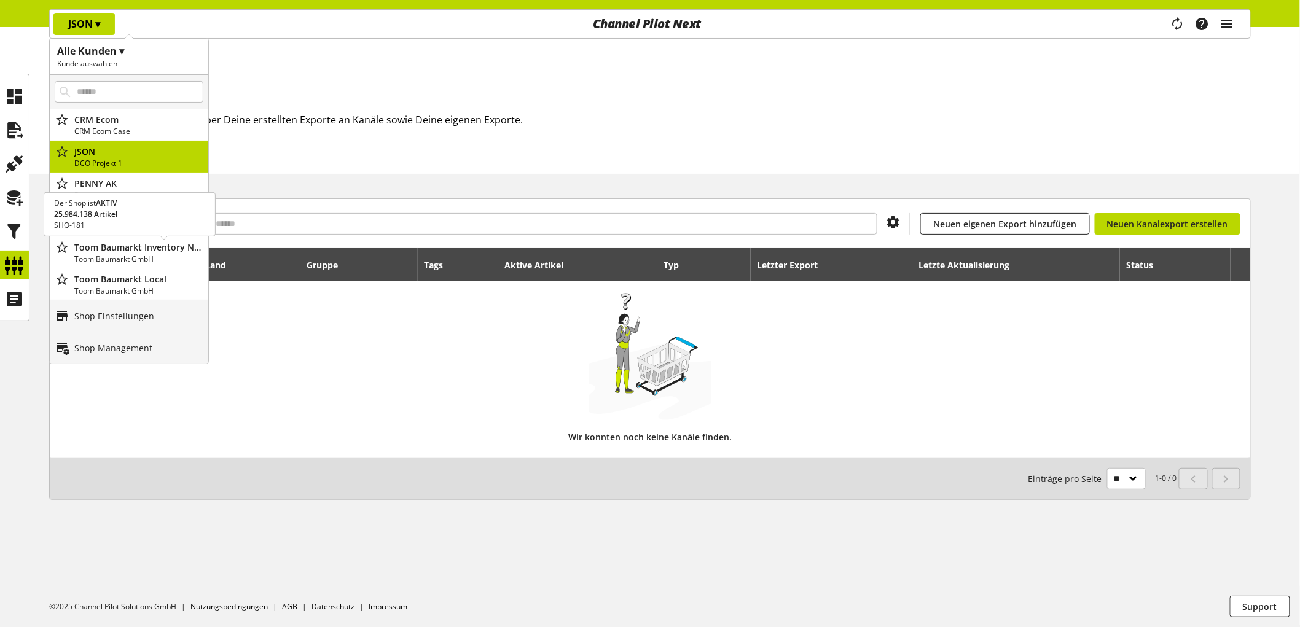
click at [103, 247] on p "Toom Baumarkt Inventory New Attribute Alert" at bounding box center [138, 247] width 129 height 13
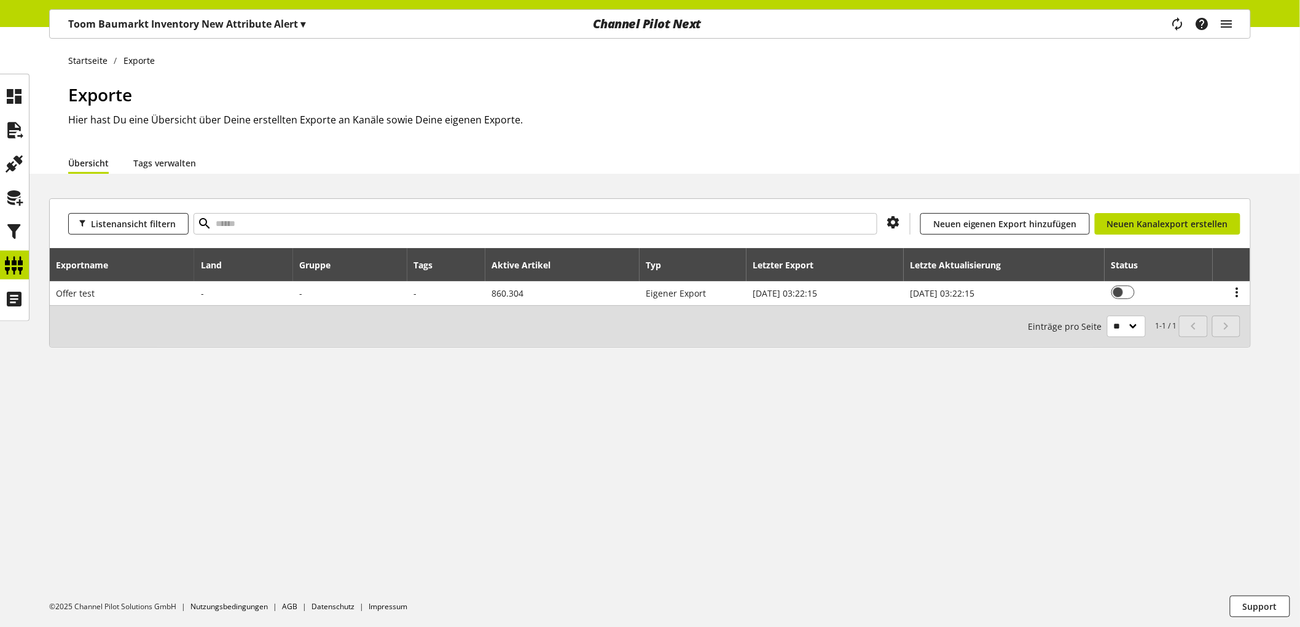
click at [567, 624] on ul "©2025 Channel Pilot Solutions GmbH Nutzungsbedingungen AGB Datenschutz Impressum" at bounding box center [674, 606] width 1251 height 41
click at [112, 22] on p "Toom Baumarkt Inventory New Attribute Alert ▾" at bounding box center [186, 24] width 237 height 15
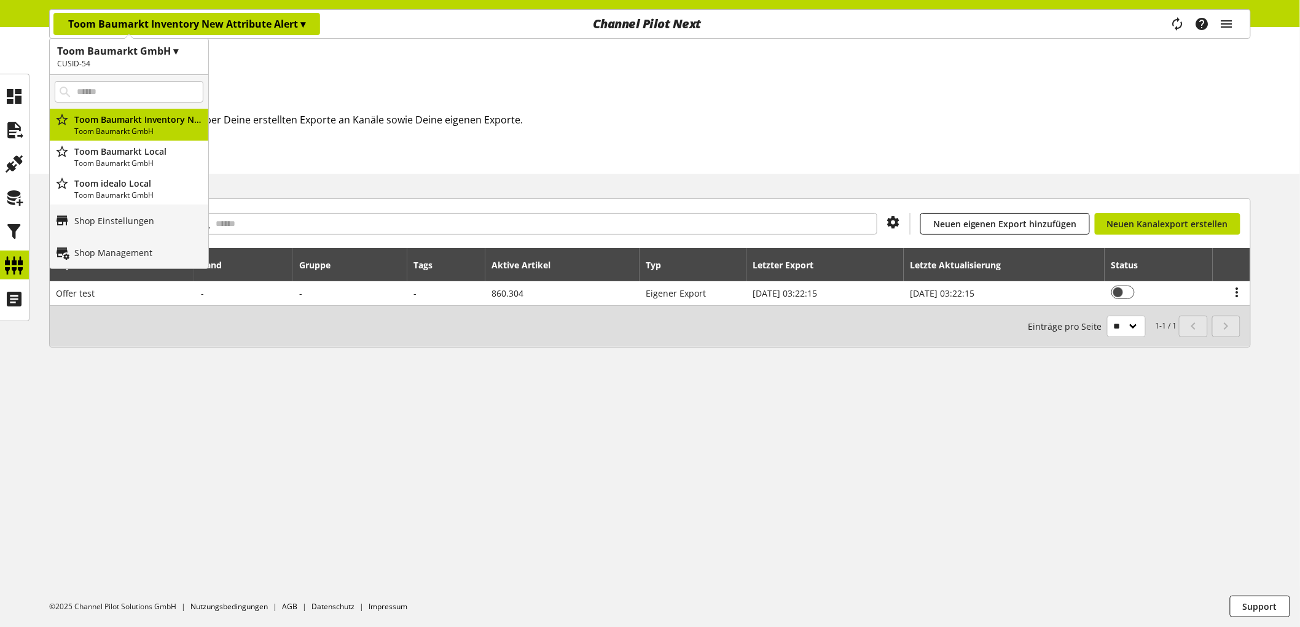
click at [83, 58] on h2 "CUSID-54" at bounding box center [129, 63] width 144 height 11
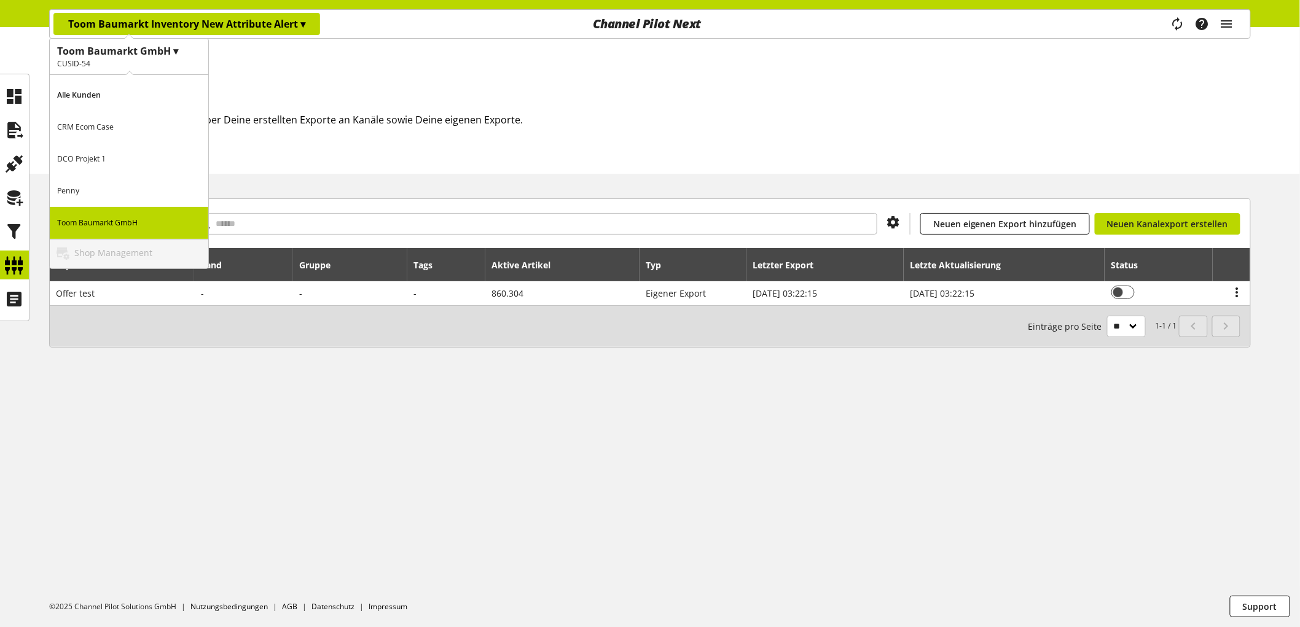
click at [84, 192] on p "Penny" at bounding box center [129, 191] width 158 height 32
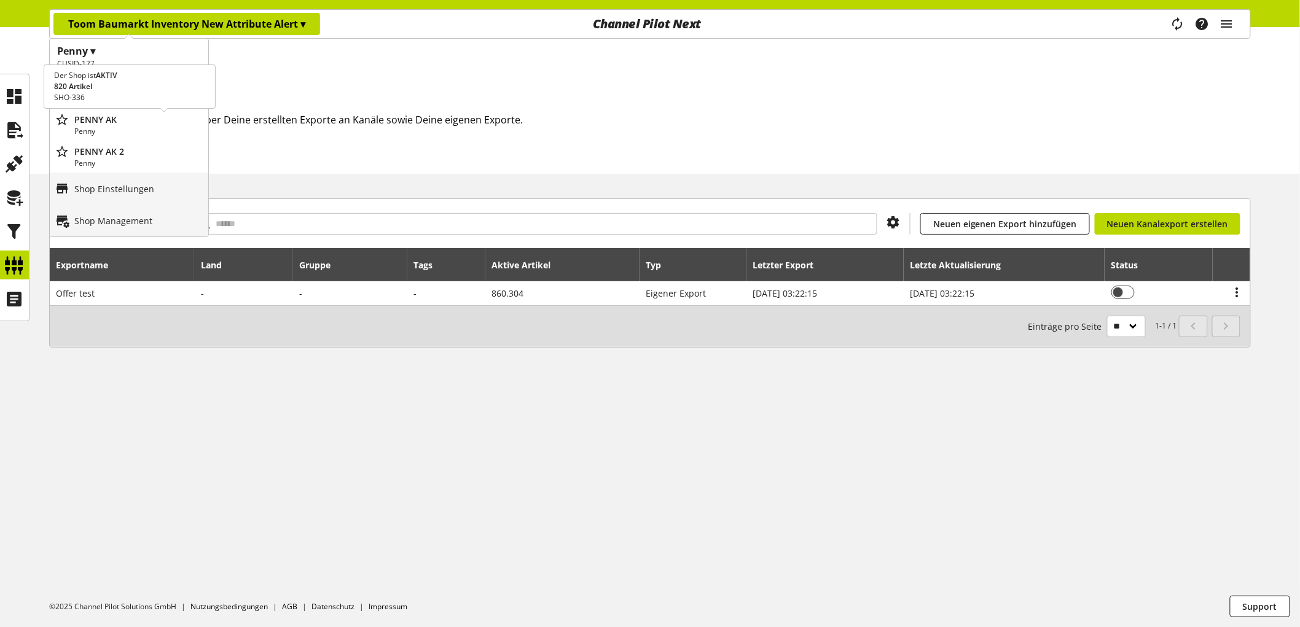
click at [109, 123] on p "PENNY AK" at bounding box center [138, 119] width 129 height 13
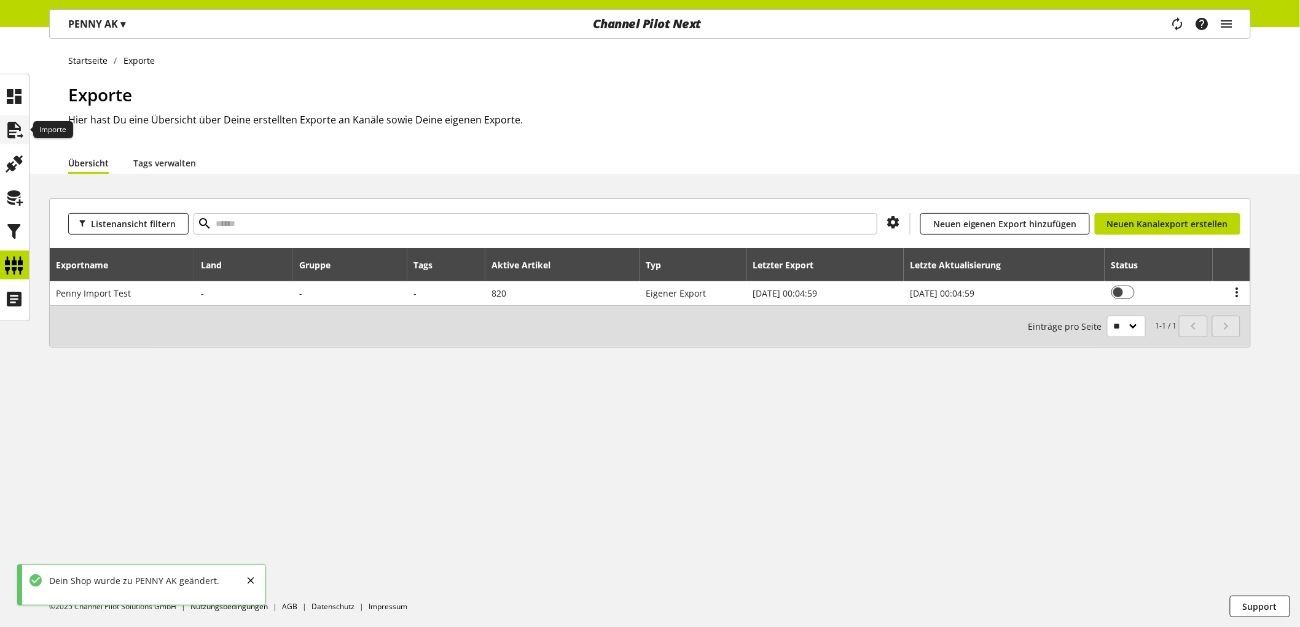
click at [15, 131] on icon at bounding box center [15, 130] width 20 height 25
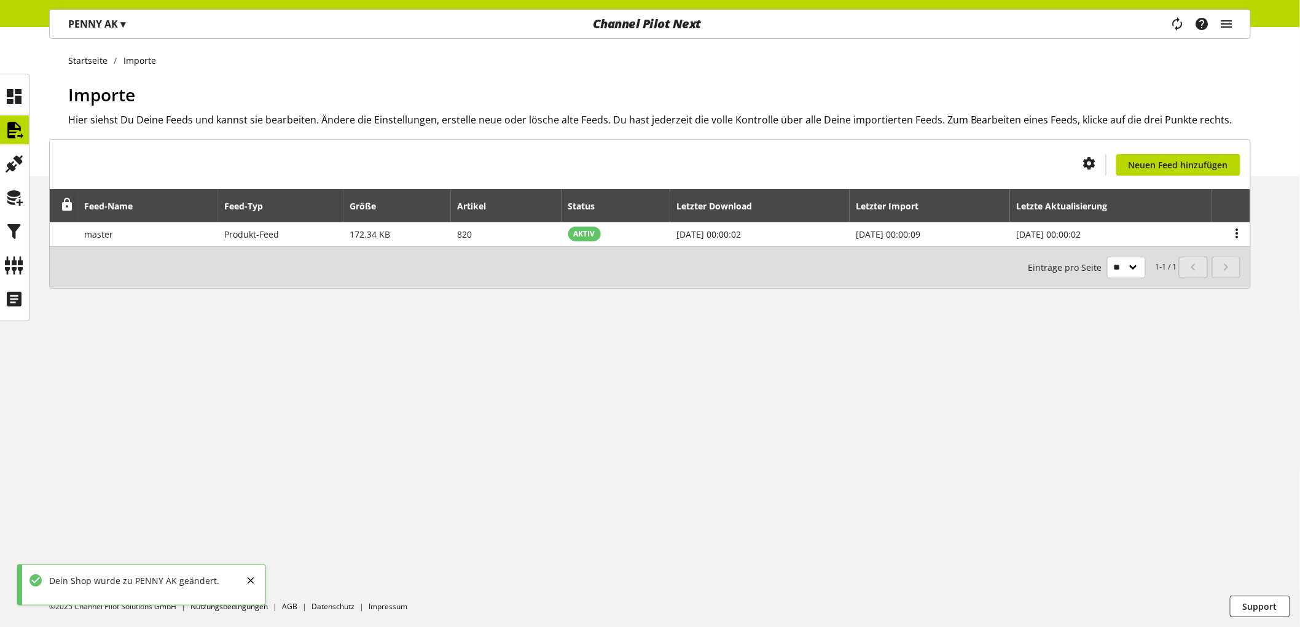
click at [109, 17] on p "PENNY AK ▾" at bounding box center [96, 24] width 57 height 15
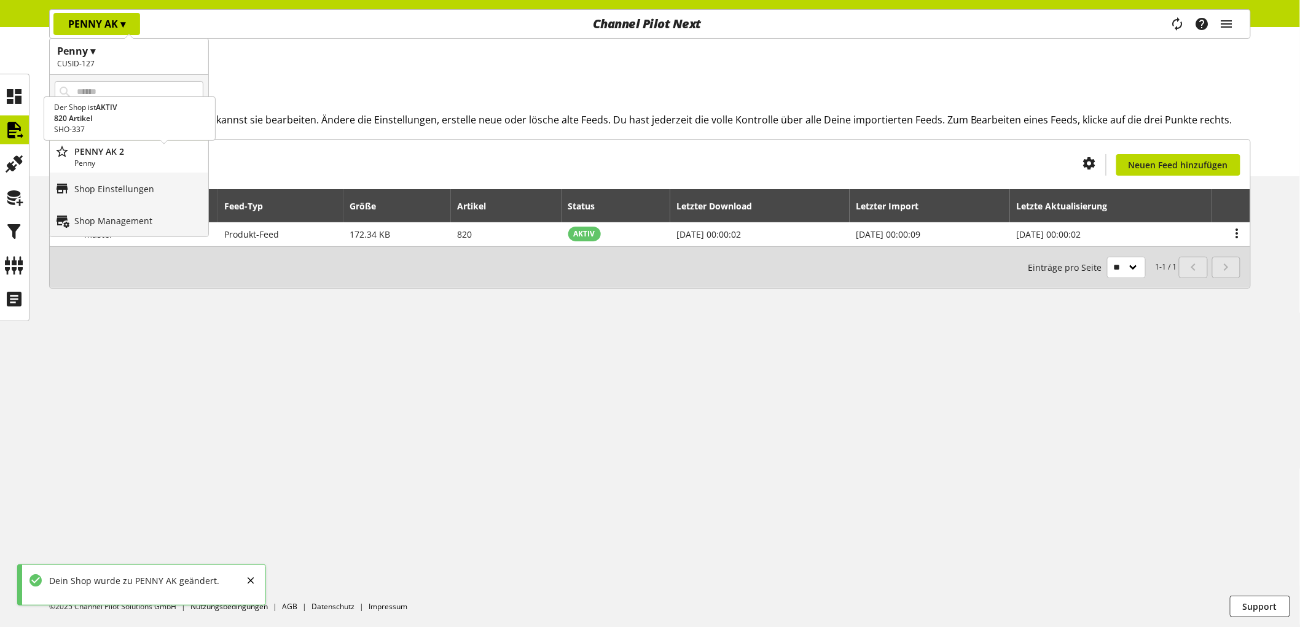
click at [108, 160] on p "Penny" at bounding box center [138, 163] width 129 height 11
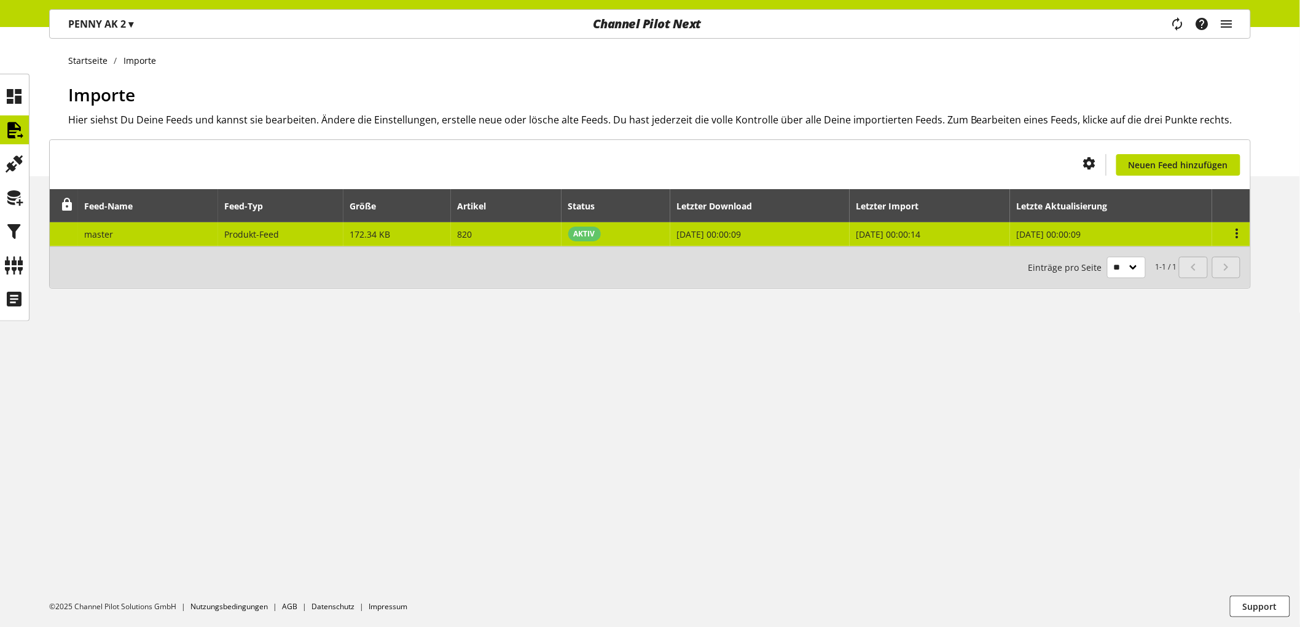
click at [796, 236] on td "[DATE] 00:00:09" at bounding box center [759, 234] width 179 height 24
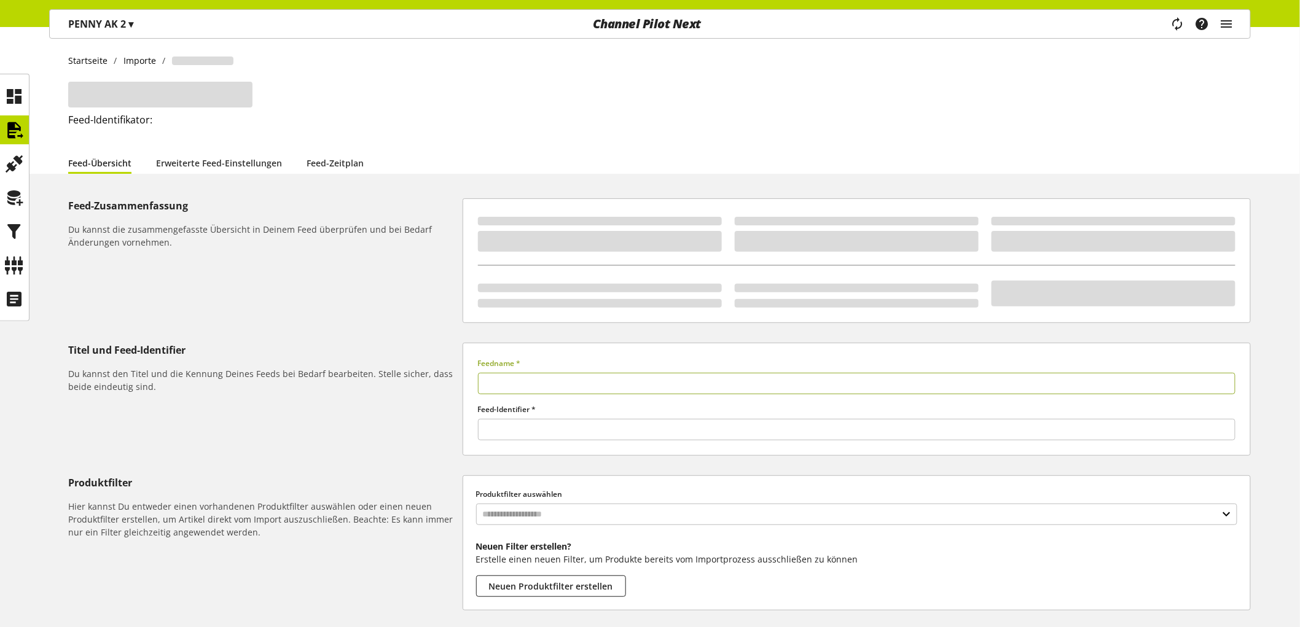
type input "******"
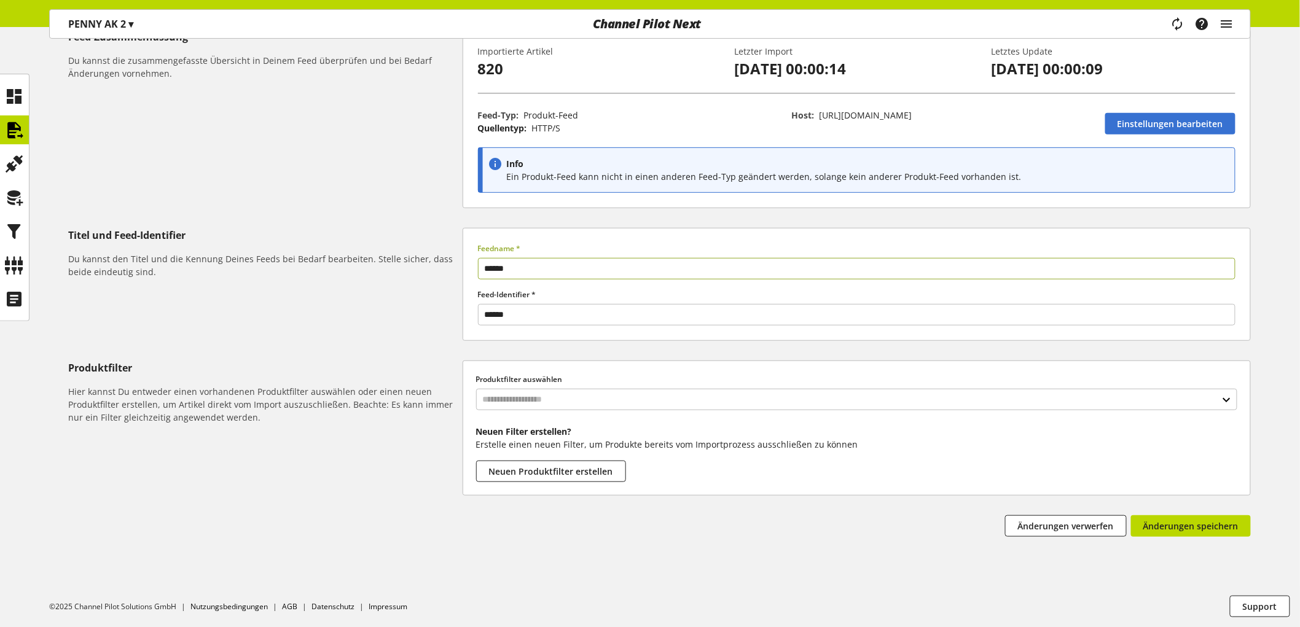
scroll to position [88, 0]
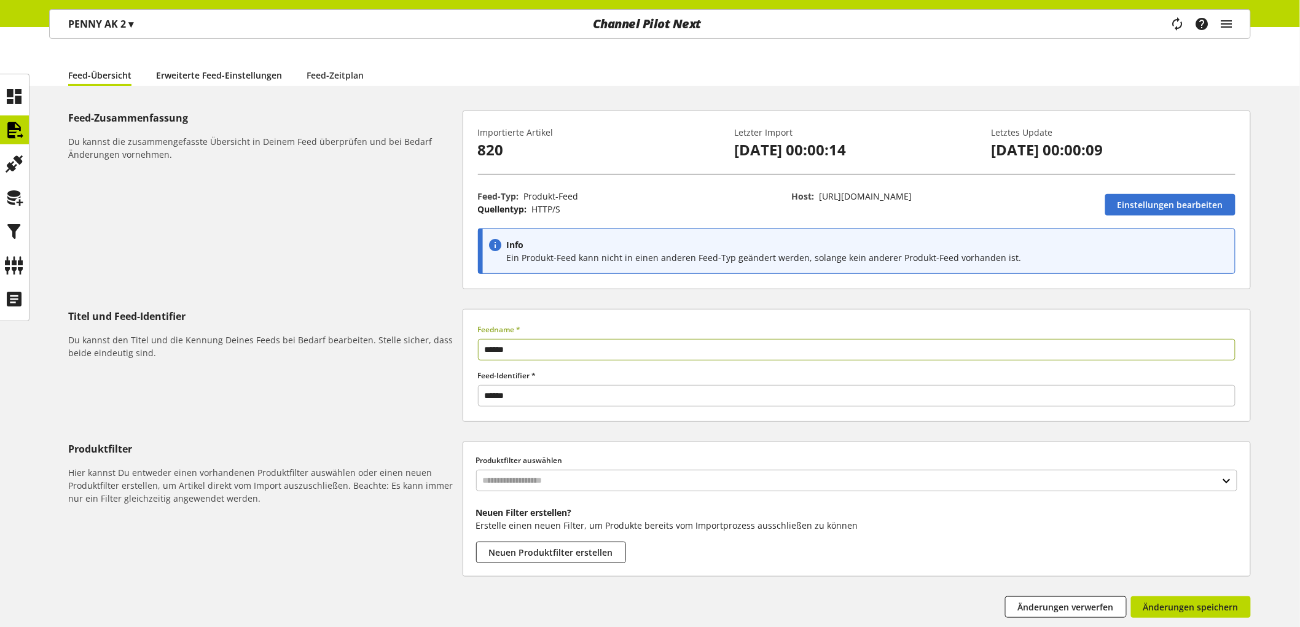
click at [260, 71] on link "Erweiterte Feed-Einstellungen" at bounding box center [219, 75] width 126 height 13
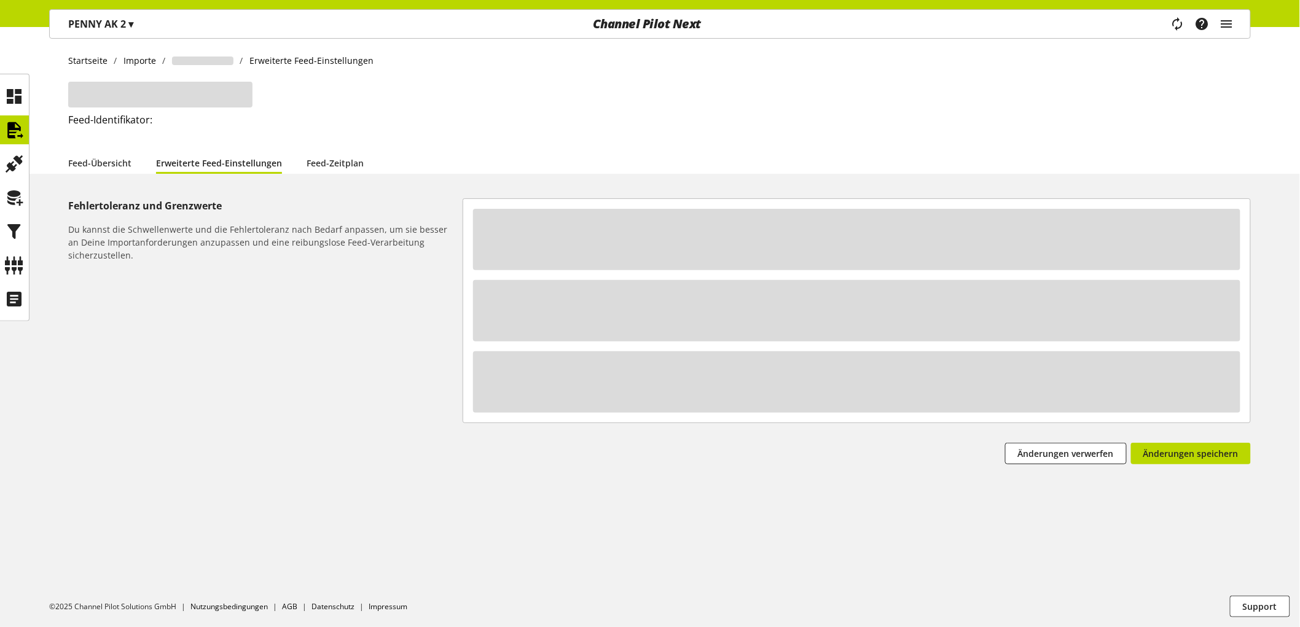
select select "**********"
select select "********"
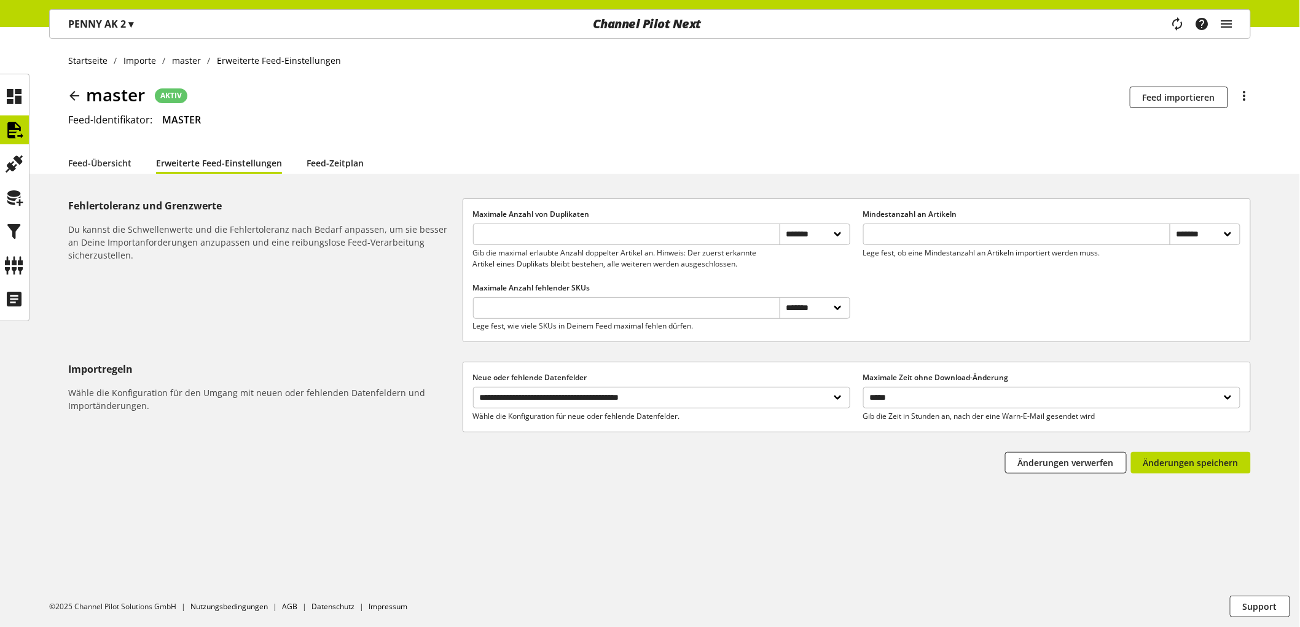
click at [352, 157] on link "Feed-Zeitplan" at bounding box center [335, 163] width 57 height 13
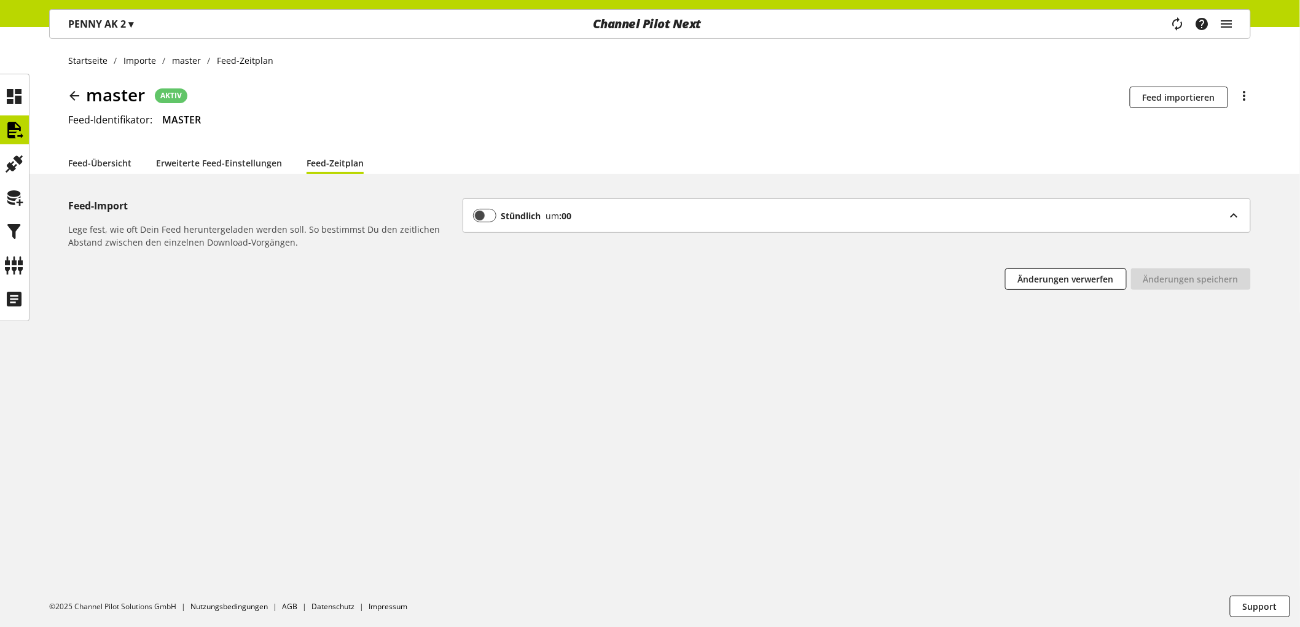
click at [146, 157] on li "Feed-Übersicht" at bounding box center [112, 163] width 88 height 22
click at [105, 162] on link "Feed-Übersicht" at bounding box center [99, 163] width 63 height 13
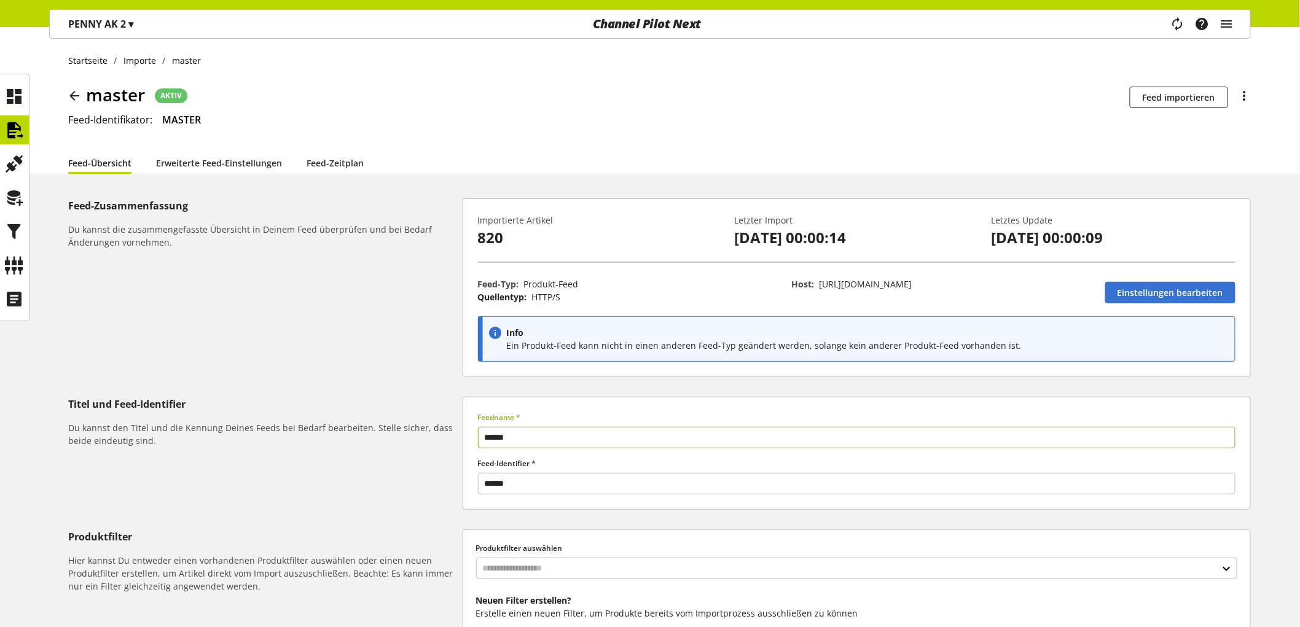
scroll to position [169, 0]
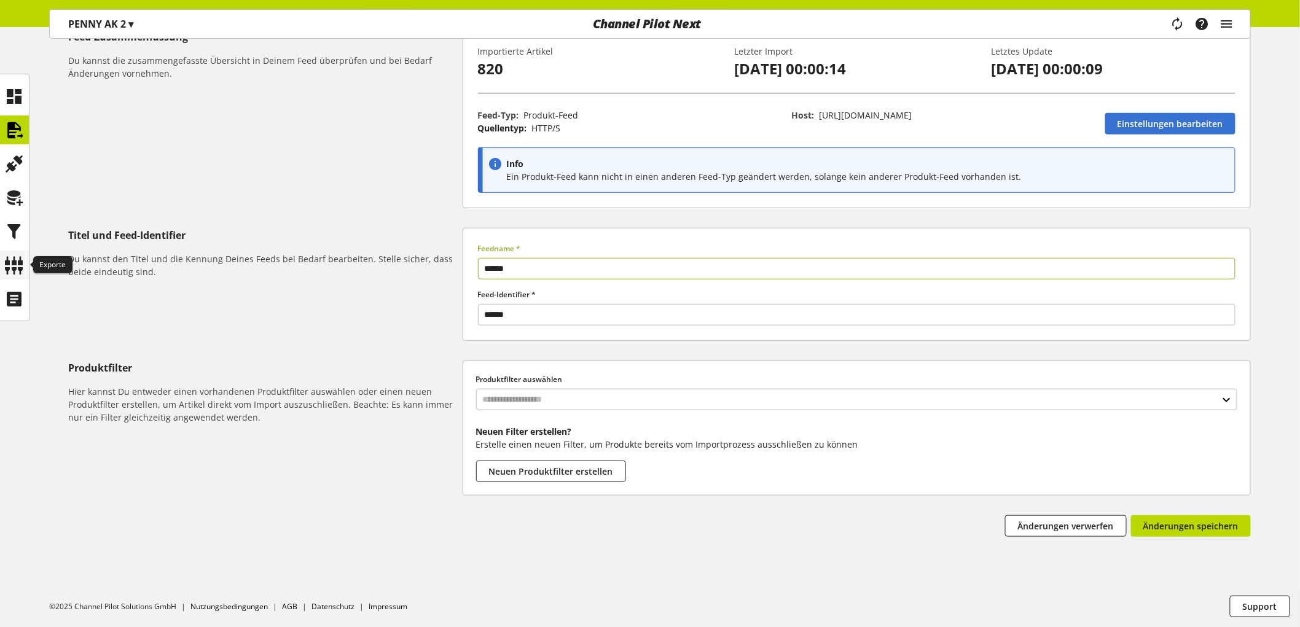
click at [15, 265] on icon at bounding box center [15, 265] width 20 height 25
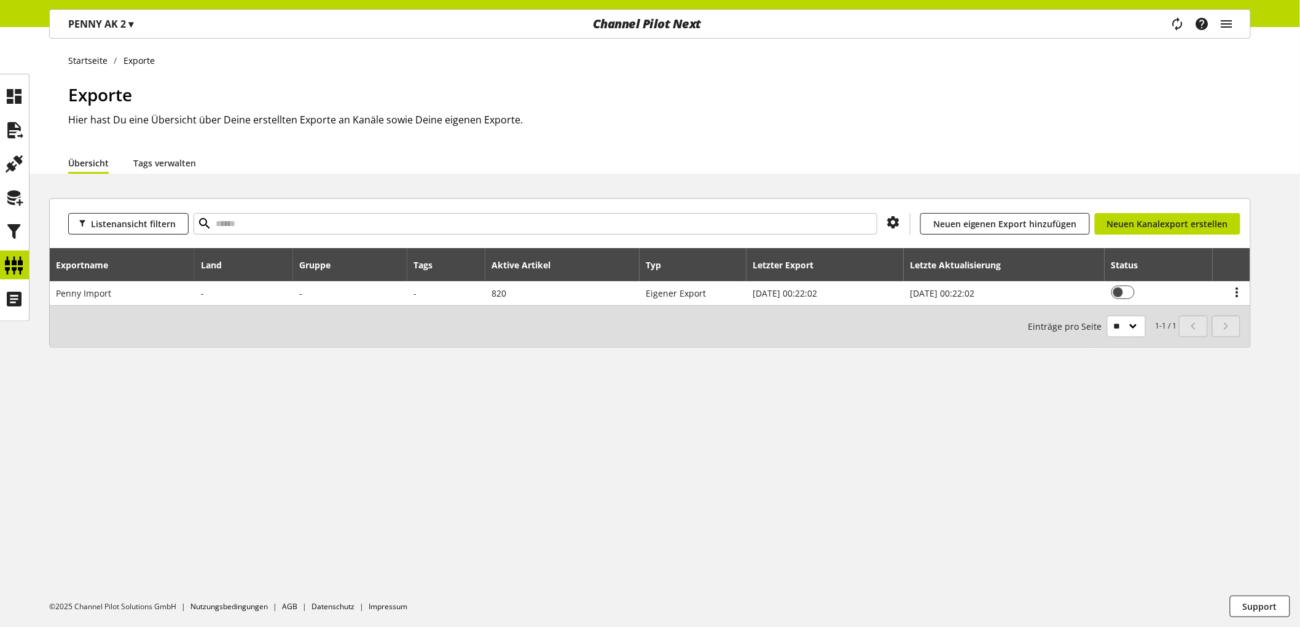
click at [117, 21] on p "PENNY AK 2 ▾" at bounding box center [100, 24] width 65 height 15
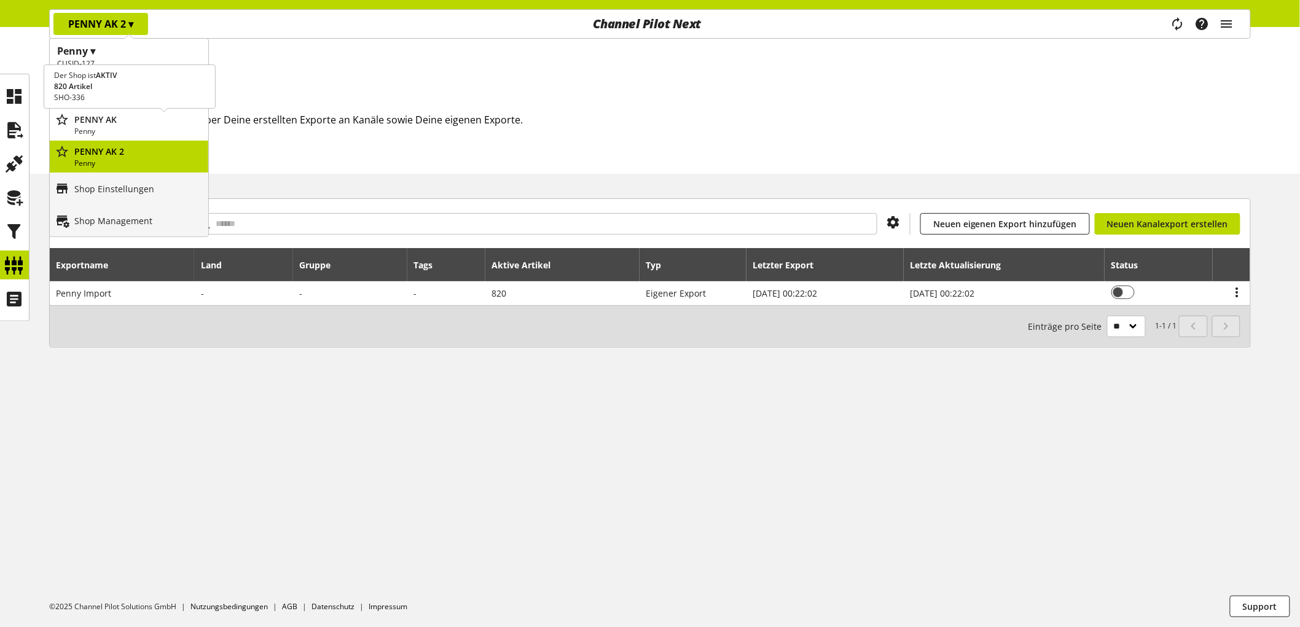
click at [109, 127] on p "Penny" at bounding box center [138, 131] width 129 height 11
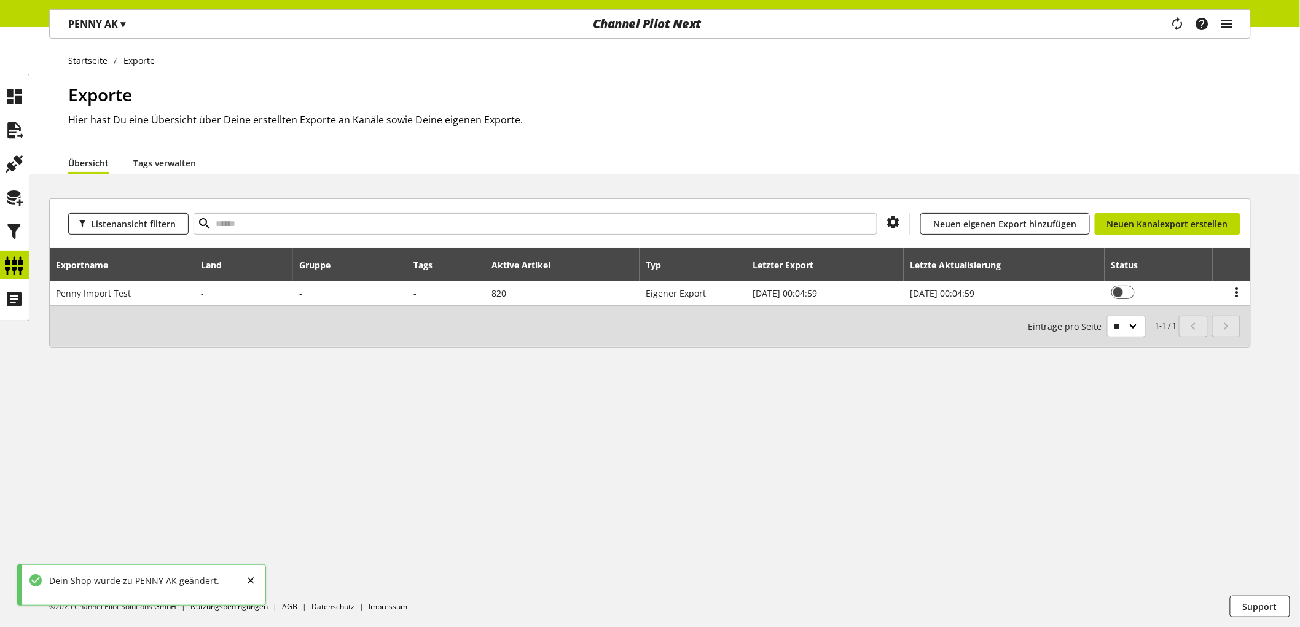
click at [107, 19] on p "PENNY AK ▾" at bounding box center [96, 24] width 57 height 15
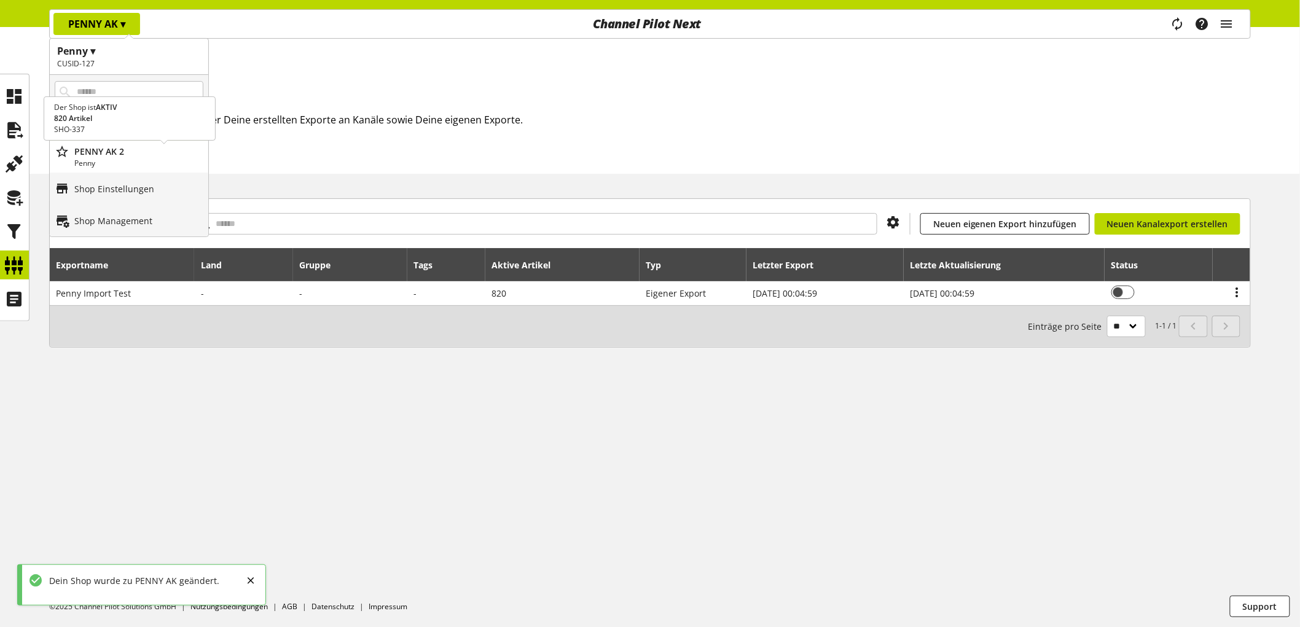
click at [103, 161] on p "Penny" at bounding box center [138, 163] width 129 height 11
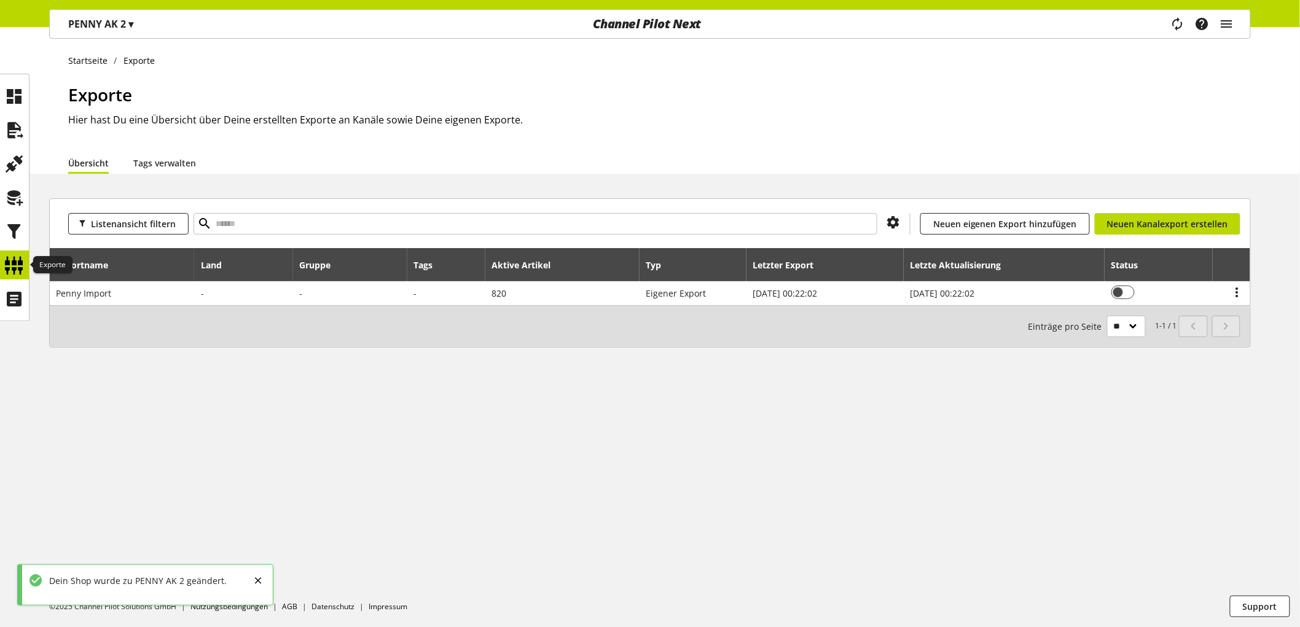
click at [9, 260] on icon at bounding box center [15, 265] width 20 height 25
click at [14, 261] on icon at bounding box center [15, 265] width 20 height 25
click at [113, 10] on div "PENNY AK 2 ▾ Penny ▾ CUSID-127 Alle Kunden CRM Ecom Case DCO Projekt 1 Penny To…" at bounding box center [101, 24] width 102 height 28
click at [109, 36] on div "PENNY AK 2 ▾ Penny ▾ CUSID-127 Alle Kunden CRM Ecom Case DCO Projekt 1 Penny To…" at bounding box center [101, 24] width 102 height 28
click at [103, 25] on p "PENNY AK 2 ▾" at bounding box center [100, 24] width 65 height 15
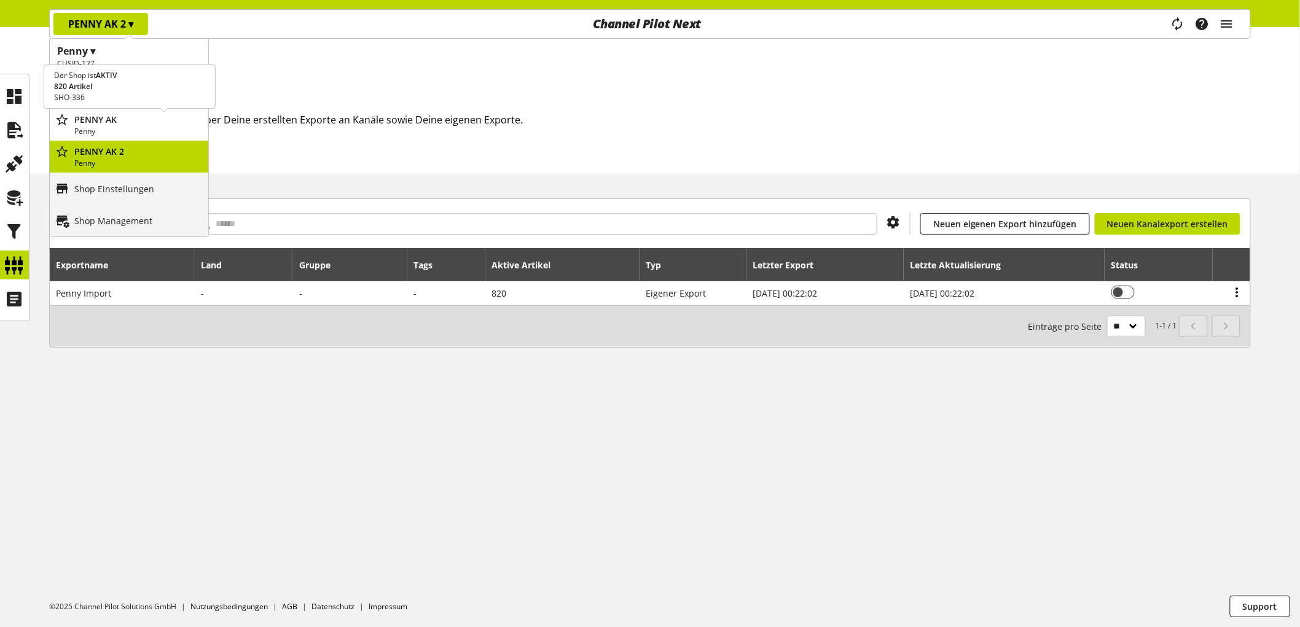
click at [107, 121] on p "PENNY AK" at bounding box center [138, 119] width 129 height 13
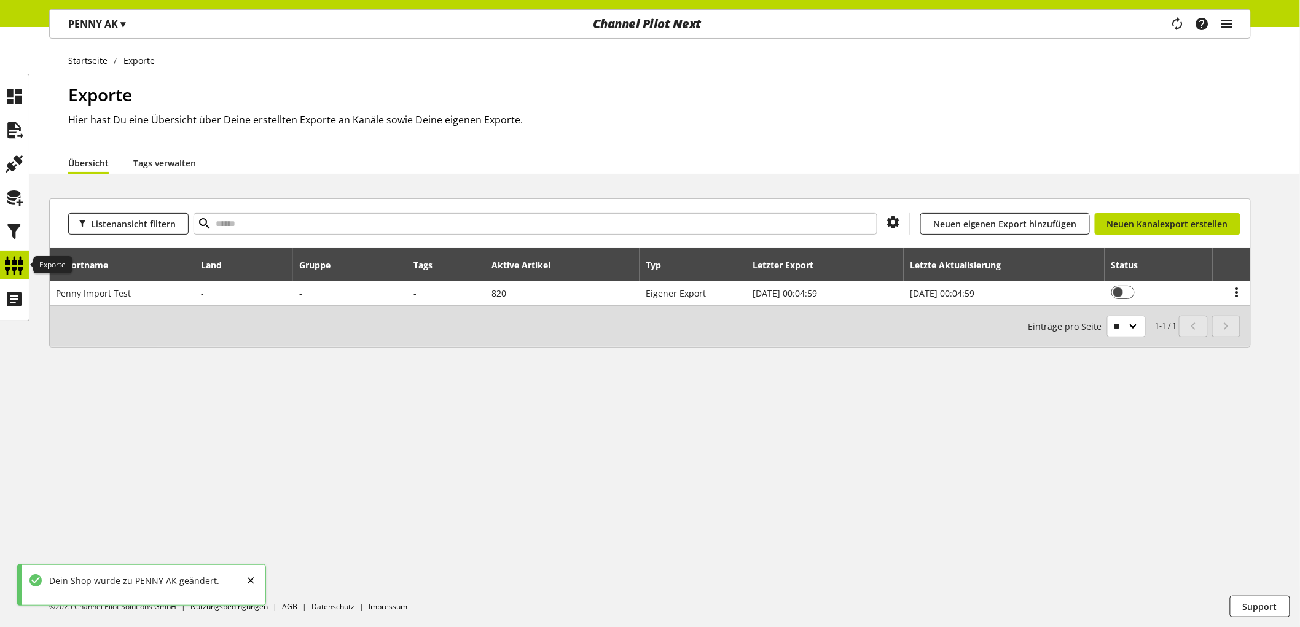
click at [3, 260] on div at bounding box center [14, 265] width 29 height 29
click at [6, 260] on icon at bounding box center [15, 265] width 20 height 25
click at [11, 115] on div at bounding box center [14, 129] width 29 height 29
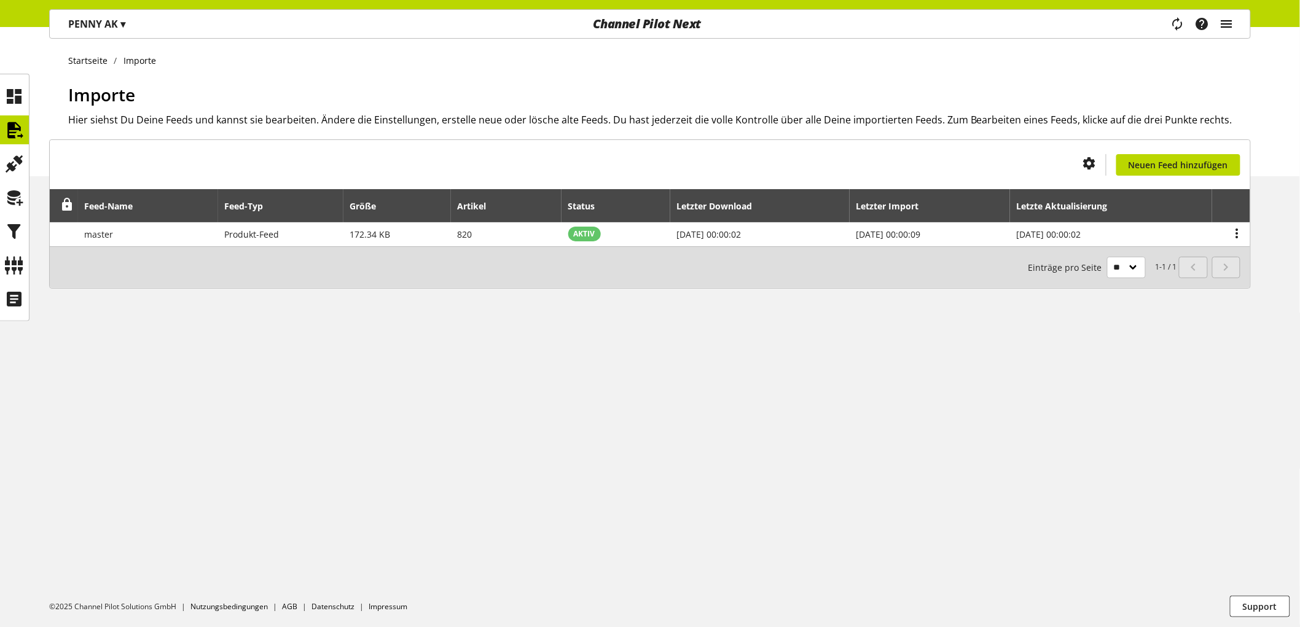
click at [1220, 22] on icon "main navigation" at bounding box center [1226, 24] width 15 height 22
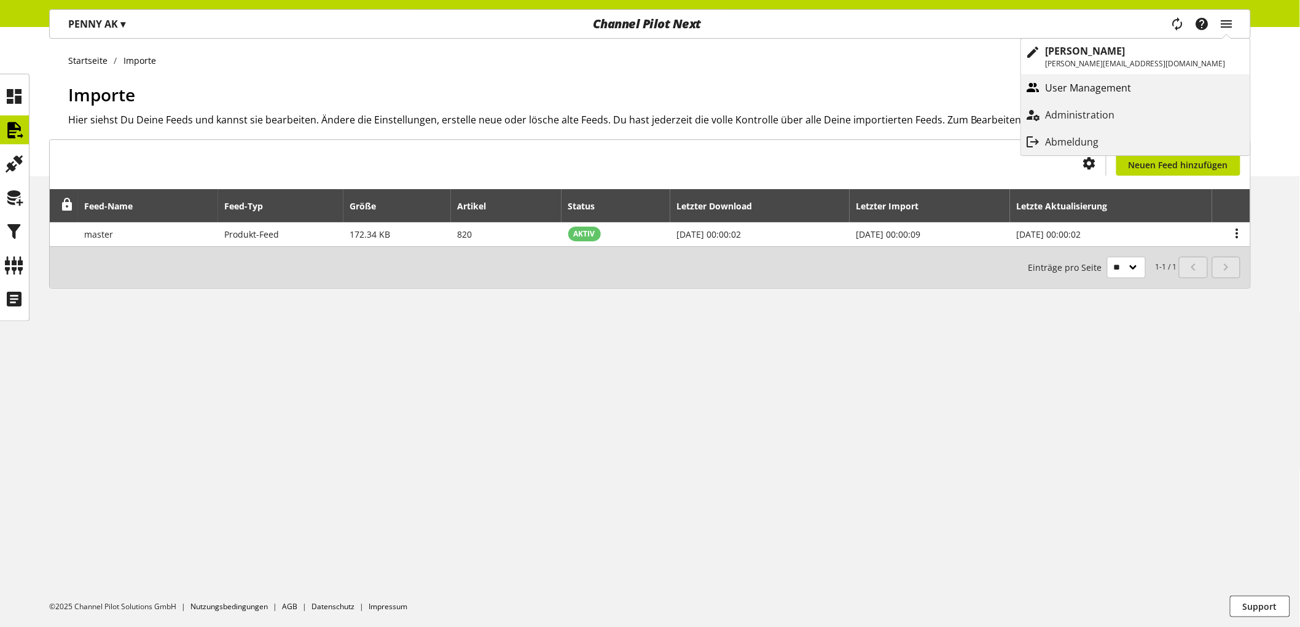
click at [1046, 92] on div "main navigation" at bounding box center [1033, 88] width 25 height 22
